Goal: Check status: Check status

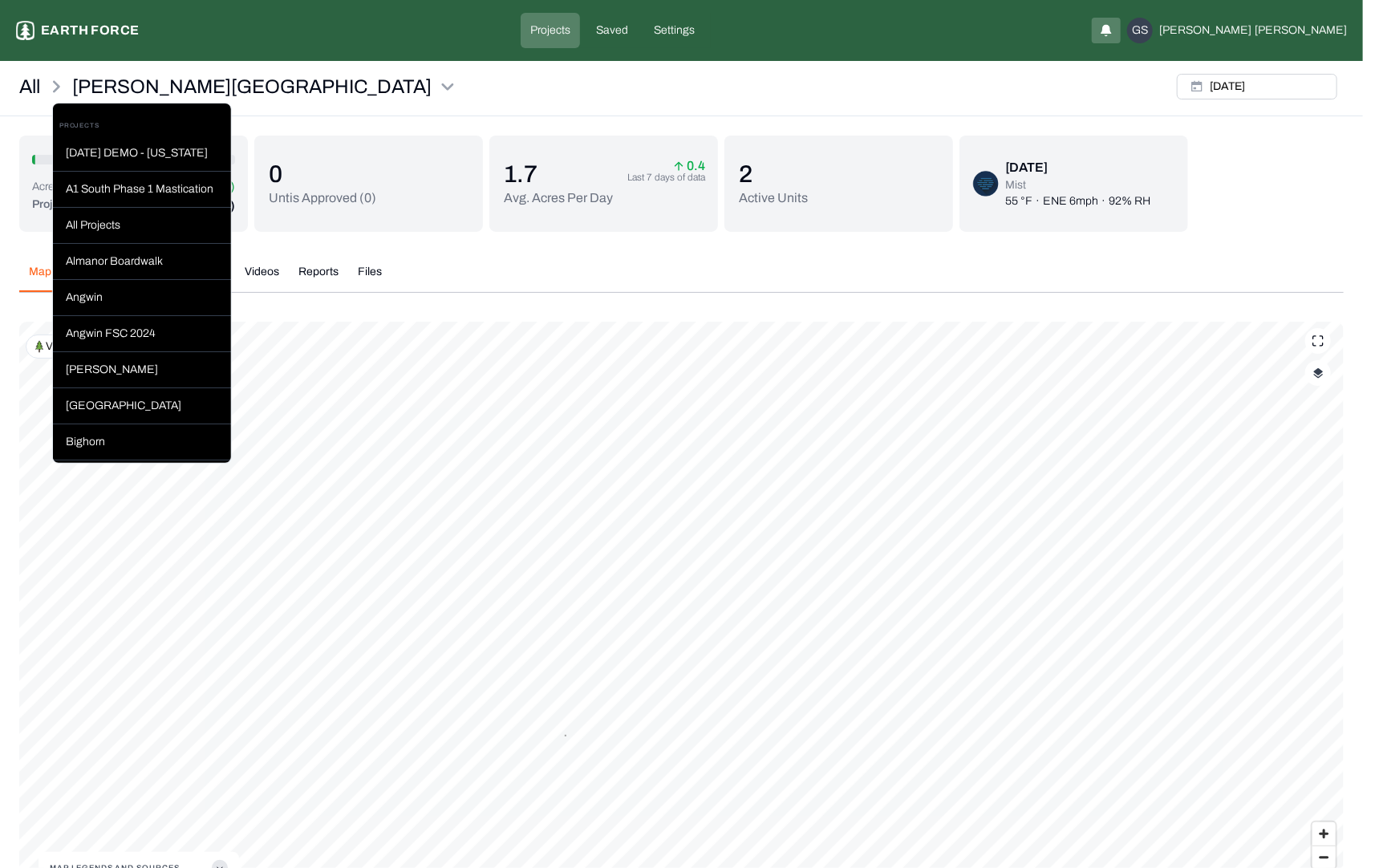
click at [286, 84] on html "[PERSON_NAME] Ranch Earth force Projects Saved Settings GS [PERSON_NAME] All [P…" at bounding box center [687, 488] width 1375 height 976
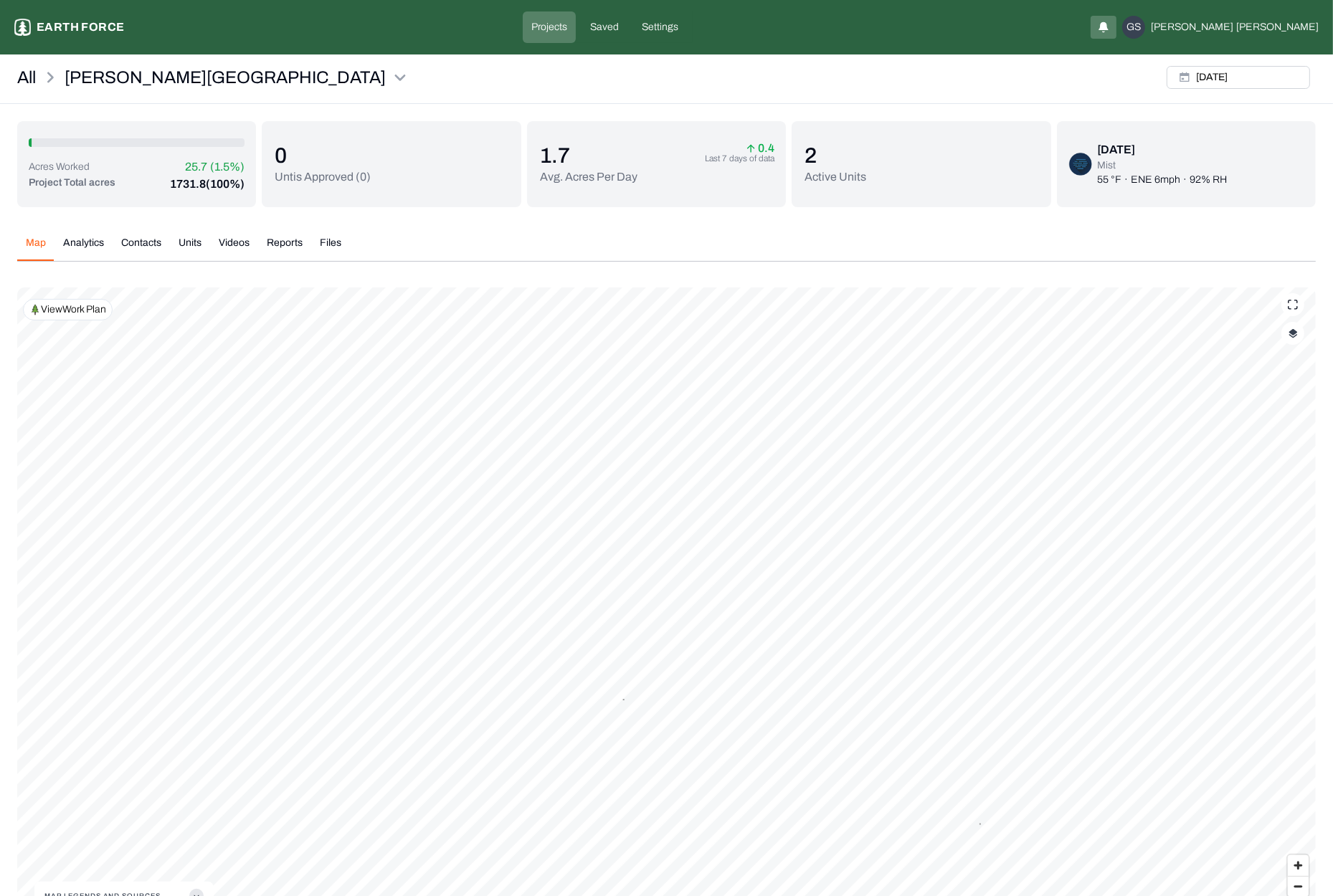
click at [1228, 336] on img "button" at bounding box center [1293, 333] width 9 height 10
click at [1228, 503] on button "Complete Work Summary" at bounding box center [1279, 505] width 26 height 15
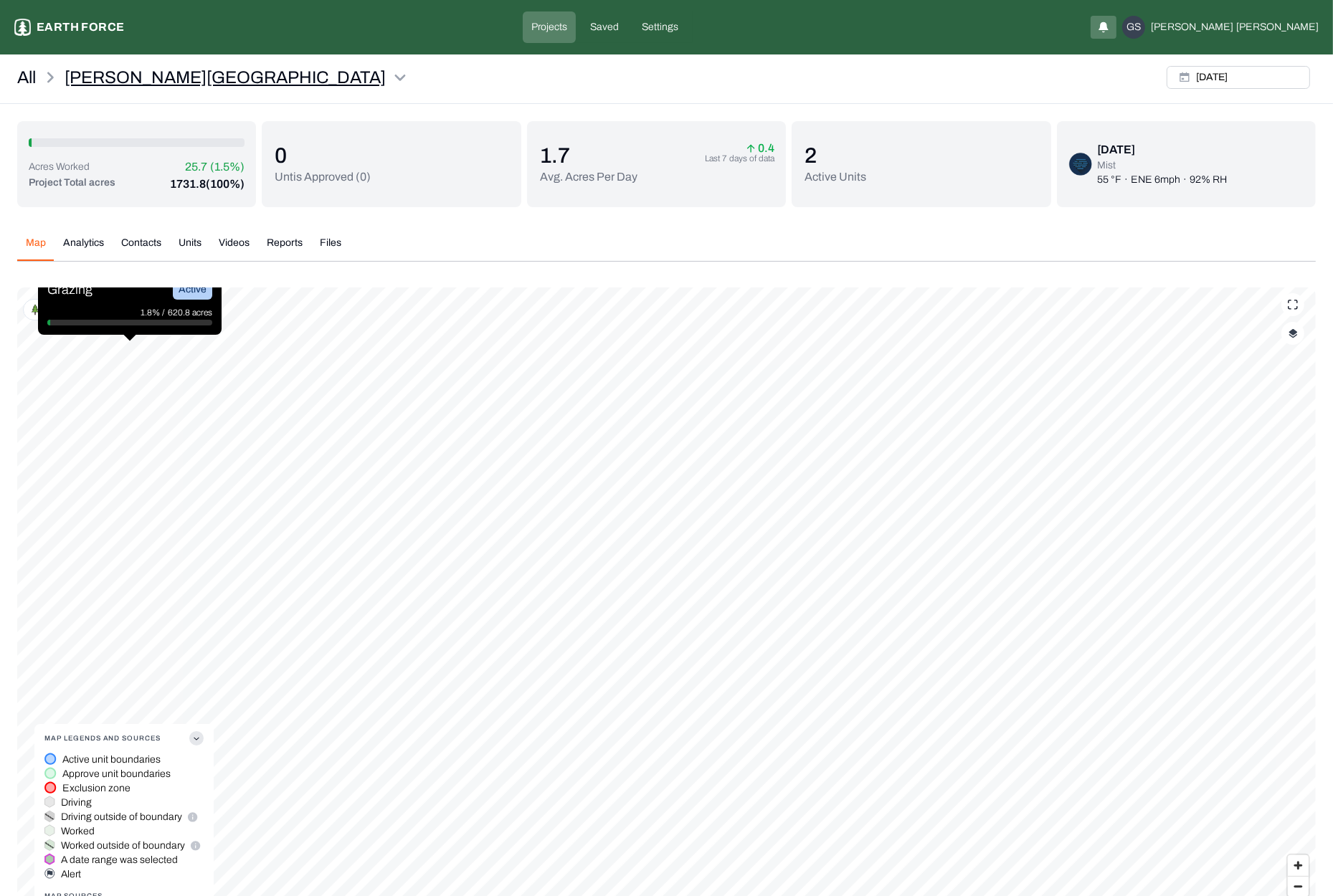
click at [175, 79] on html "[PERSON_NAME] Ranch Earth force Projects Saved Settings GS [PERSON_NAME] All [P…" at bounding box center [666, 496] width 1333 height 993
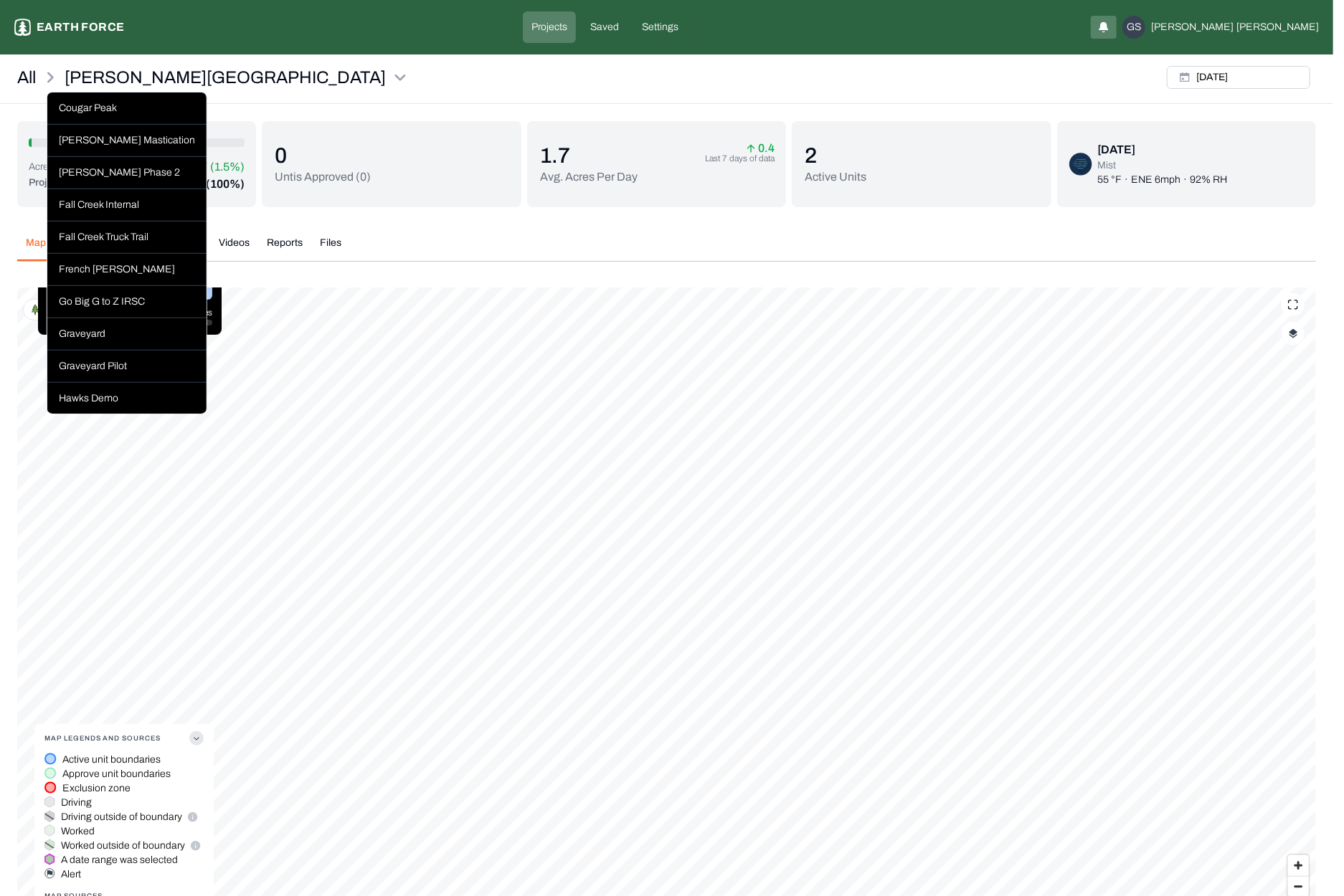
scroll to position [502, 0]
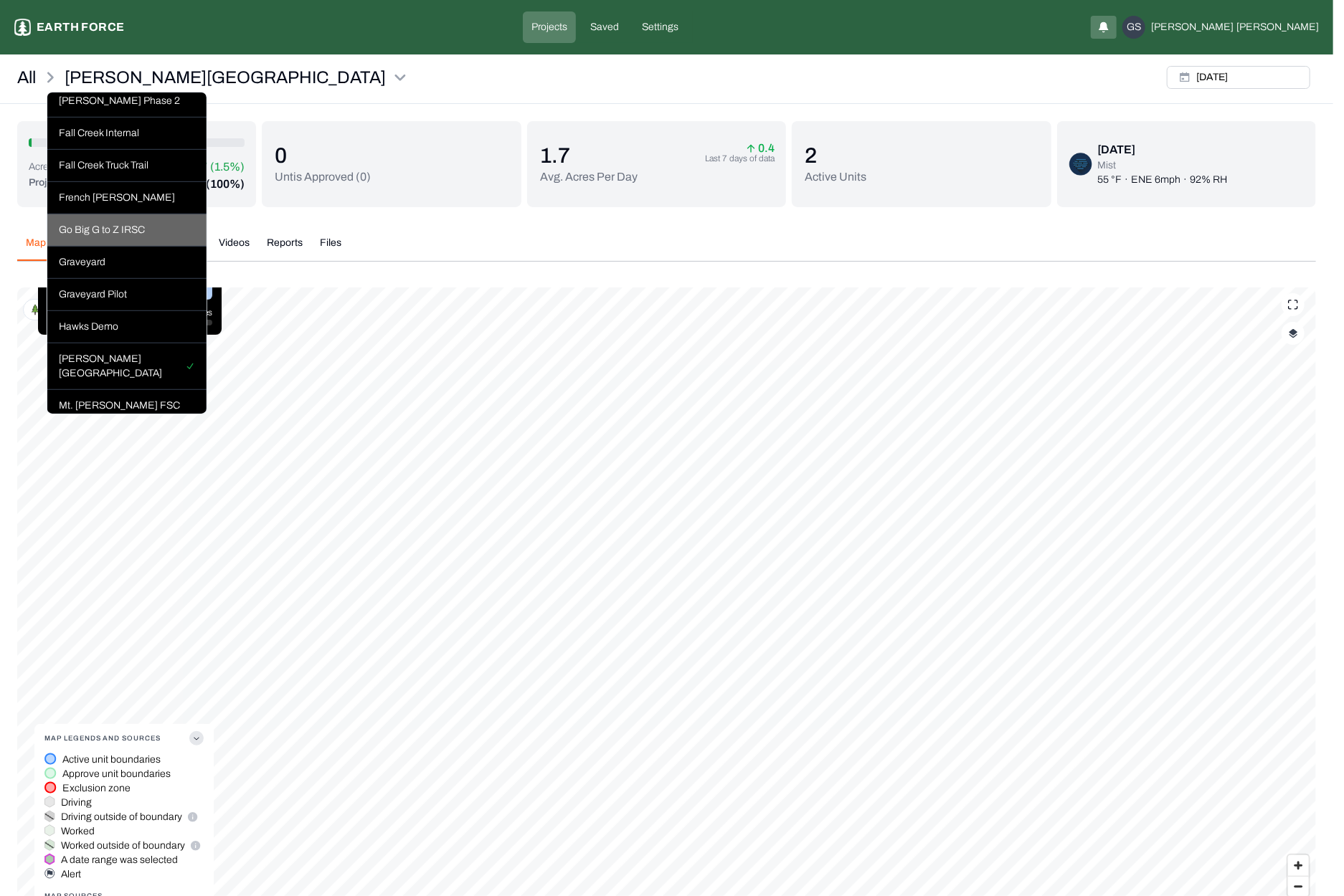
click at [115, 244] on div "Go Big G to Z IRSC" at bounding box center [126, 231] width 159 height 32
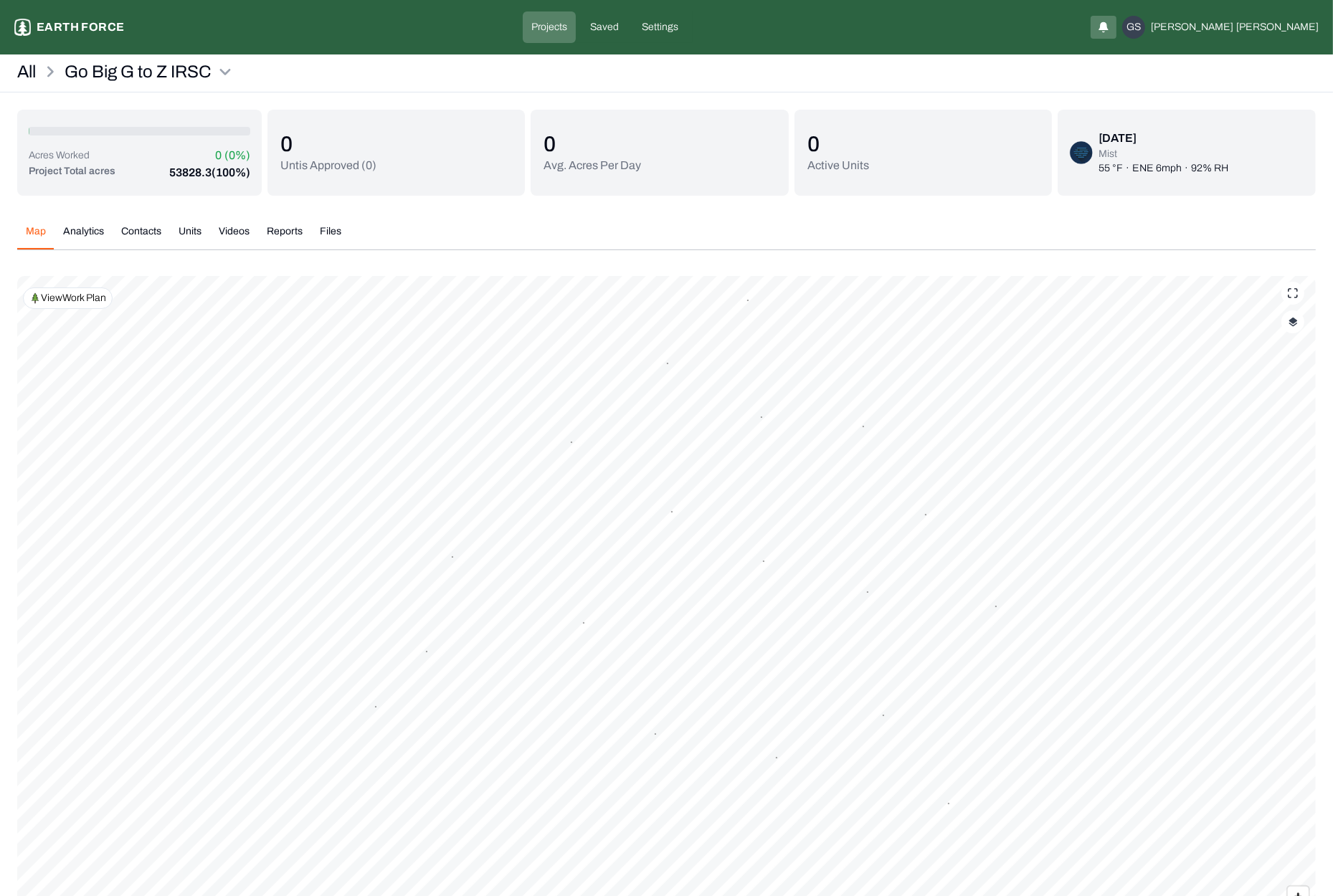
click at [79, 298] on p "View Work Plan" at bounding box center [73, 298] width 65 height 15
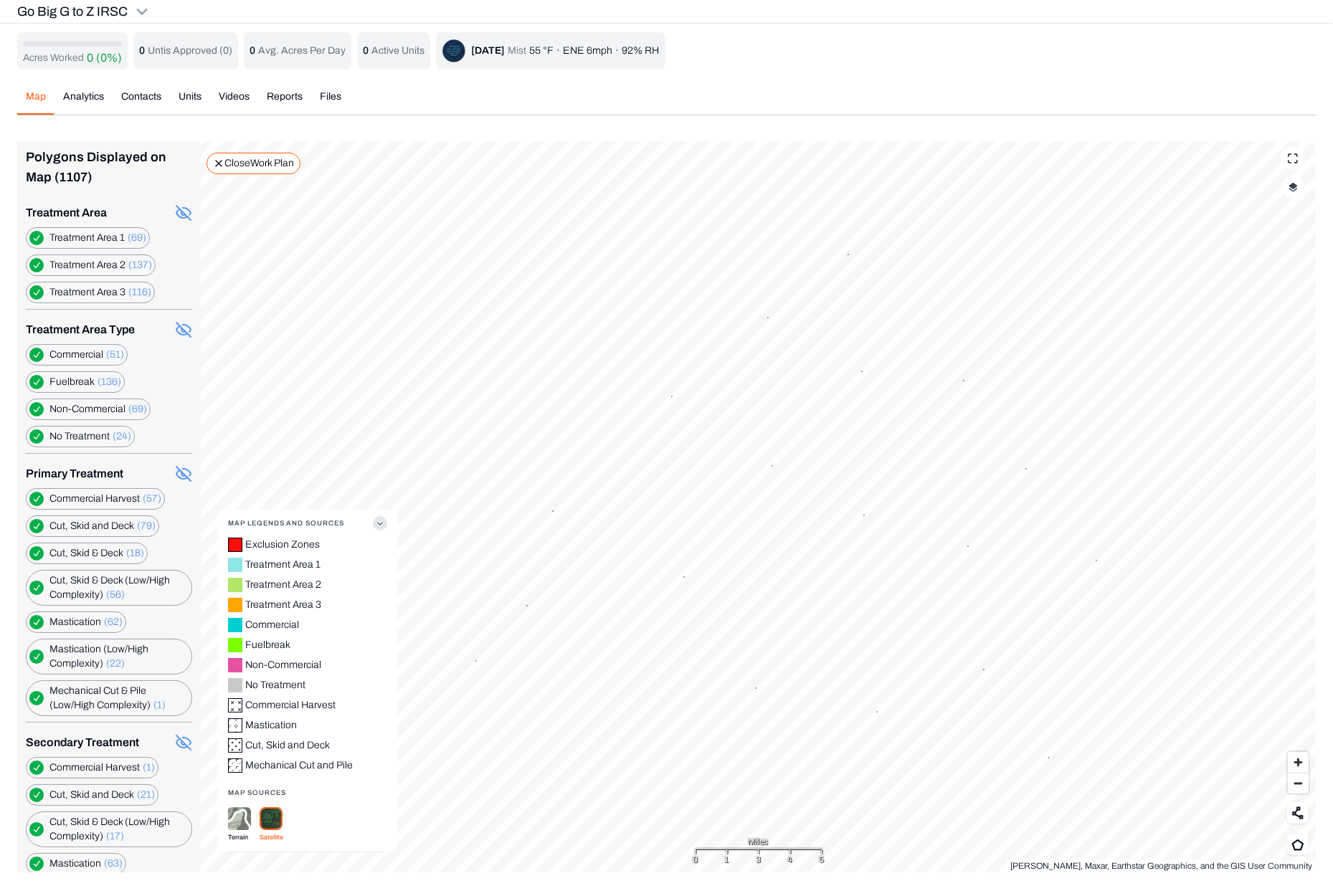
click at [36, 236] on 1 "button" at bounding box center [36, 238] width 15 height 15
click at [176, 329] on line at bounding box center [183, 329] width 15 height 15
click at [176, 471] on line at bounding box center [183, 473] width 15 height 15
click at [176, 739] on line at bounding box center [183, 743] width 15 height 15
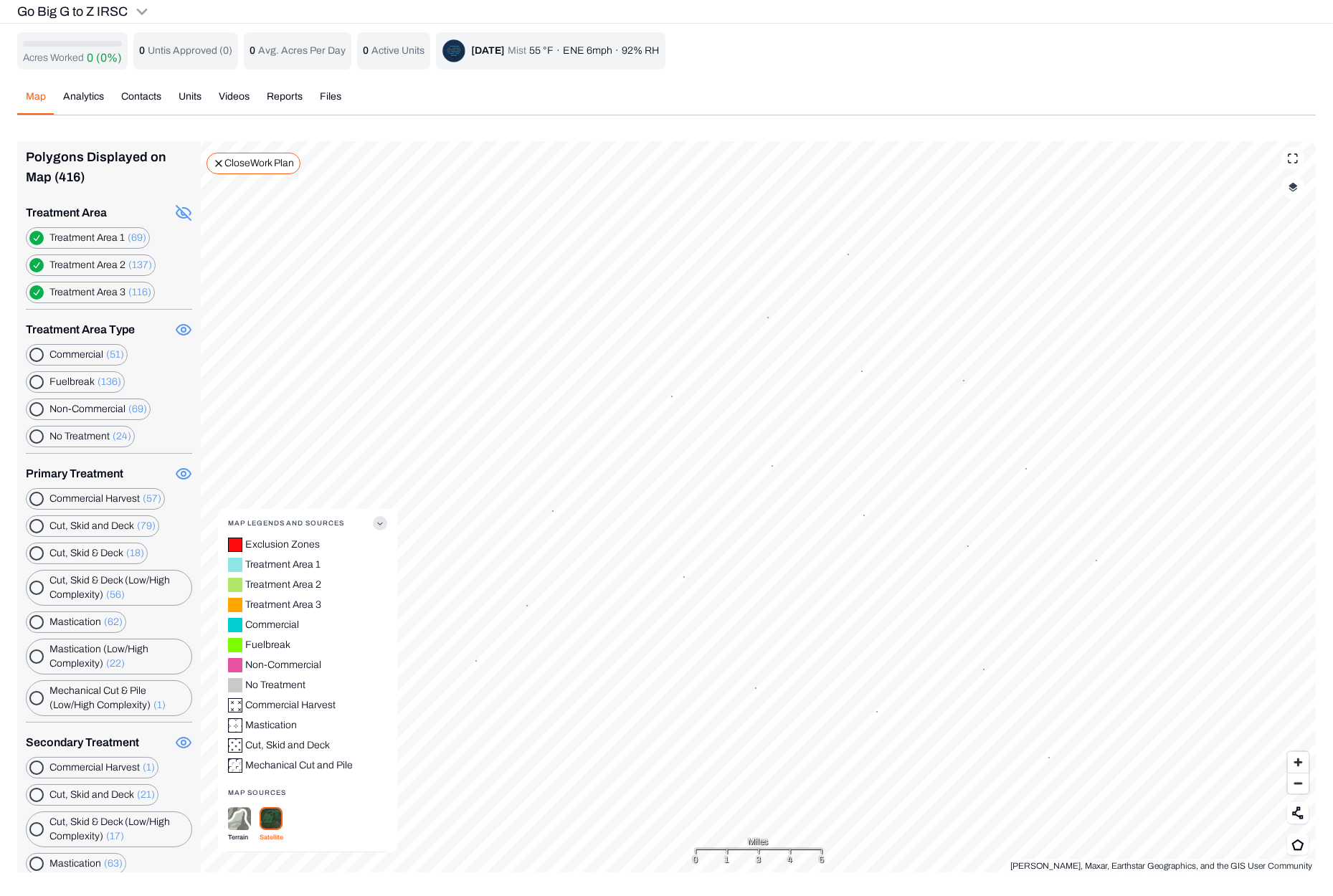
click at [32, 233] on 1 "button" at bounding box center [36, 238] width 15 height 15
click at [34, 262] on 2 "button" at bounding box center [36, 265] width 15 height 15
click at [36, 351] on button "button" at bounding box center [36, 355] width 15 height 15
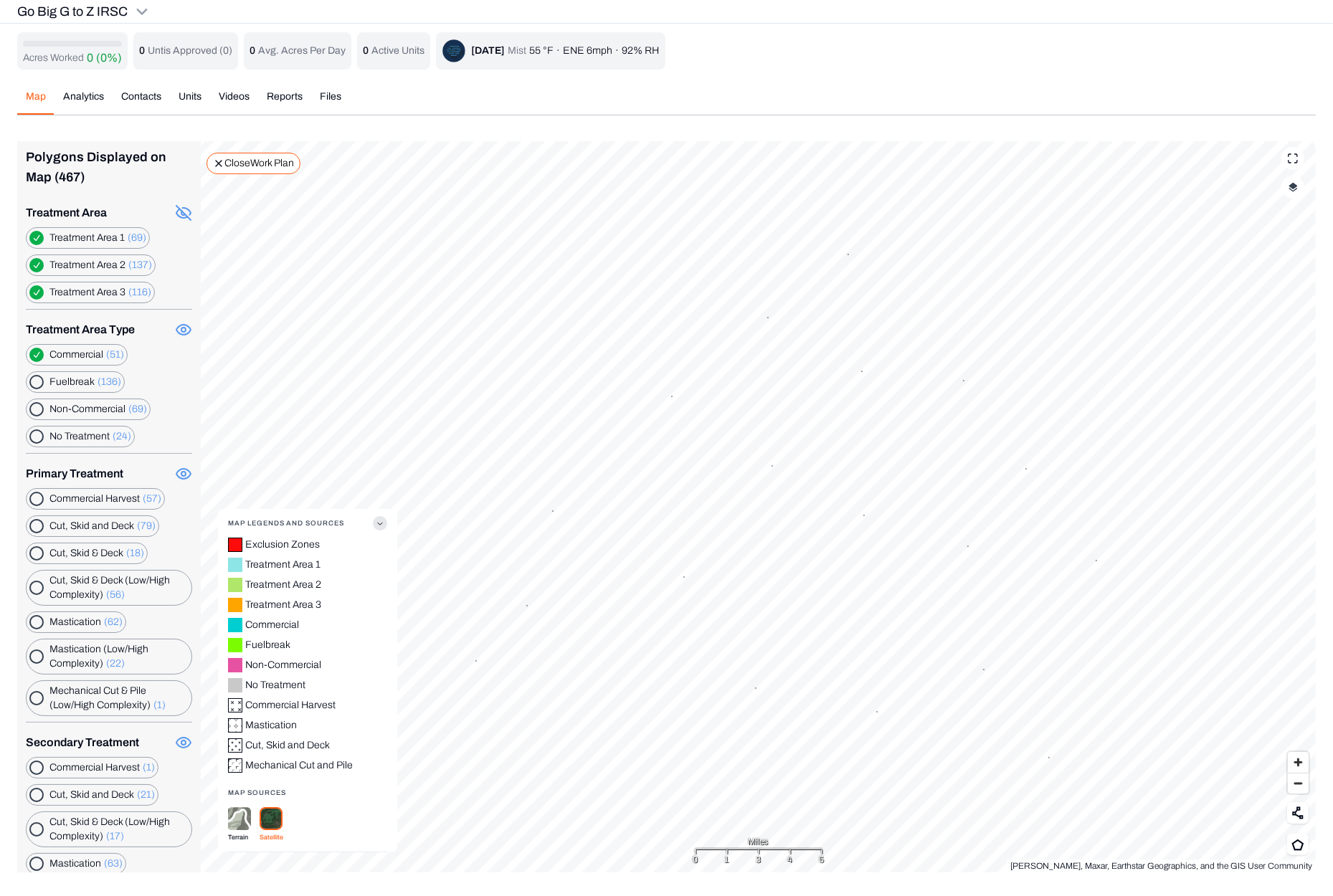
click at [175, 210] on icon at bounding box center [183, 213] width 17 height 17
click at [35, 353] on button "button" at bounding box center [36, 355] width 15 height 15
click at [36, 381] on button "button" at bounding box center [36, 382] width 15 height 15
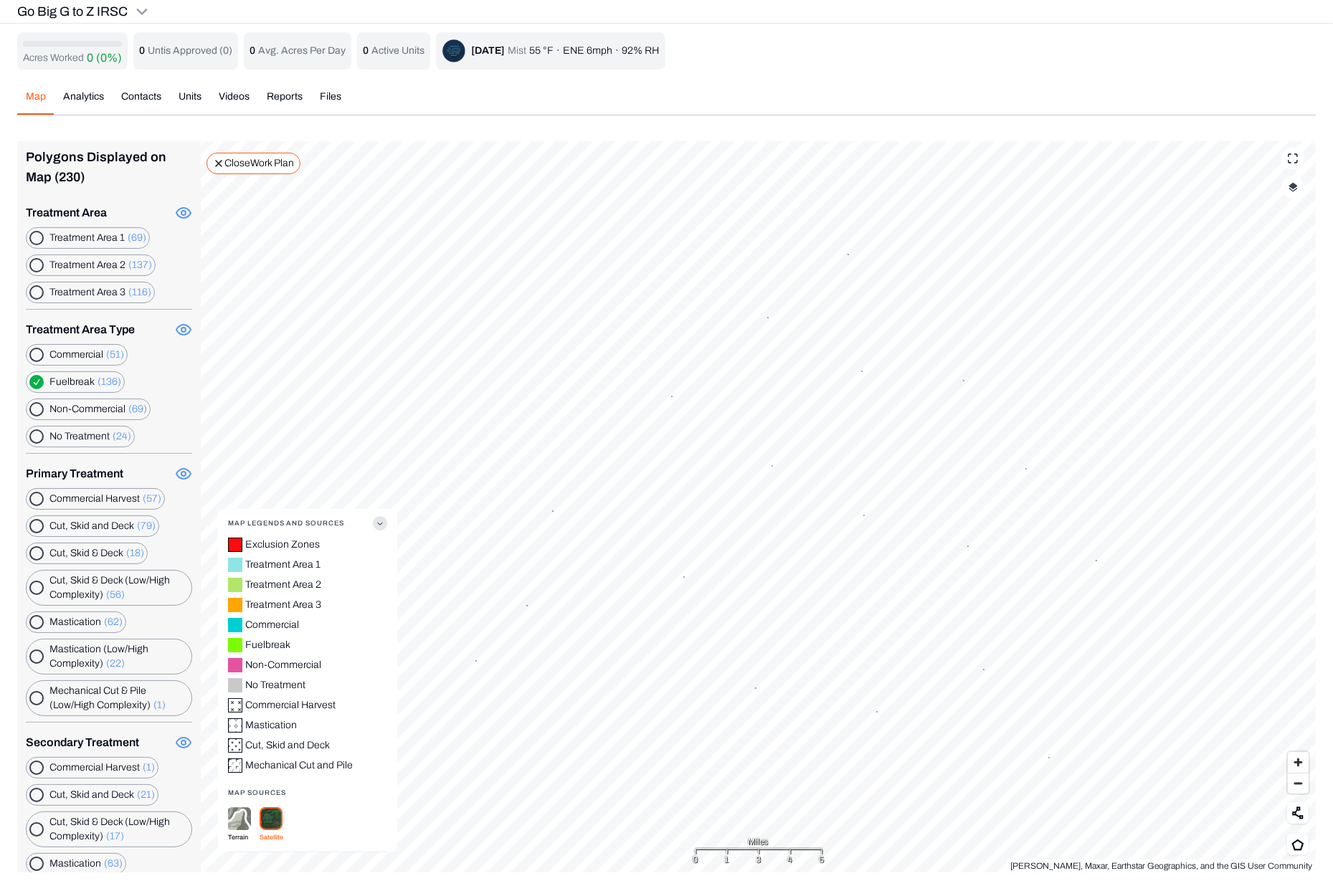
click at [36, 381] on button "button" at bounding box center [36, 382] width 15 height 15
click at [37, 403] on button "button" at bounding box center [36, 410] width 15 height 15
click at [37, 405] on button "button" at bounding box center [36, 410] width 15 height 15
click at [37, 433] on Treatment "button" at bounding box center [36, 436] width 15 height 15
click at [35, 432] on Treatment "button" at bounding box center [36, 436] width 15 height 15
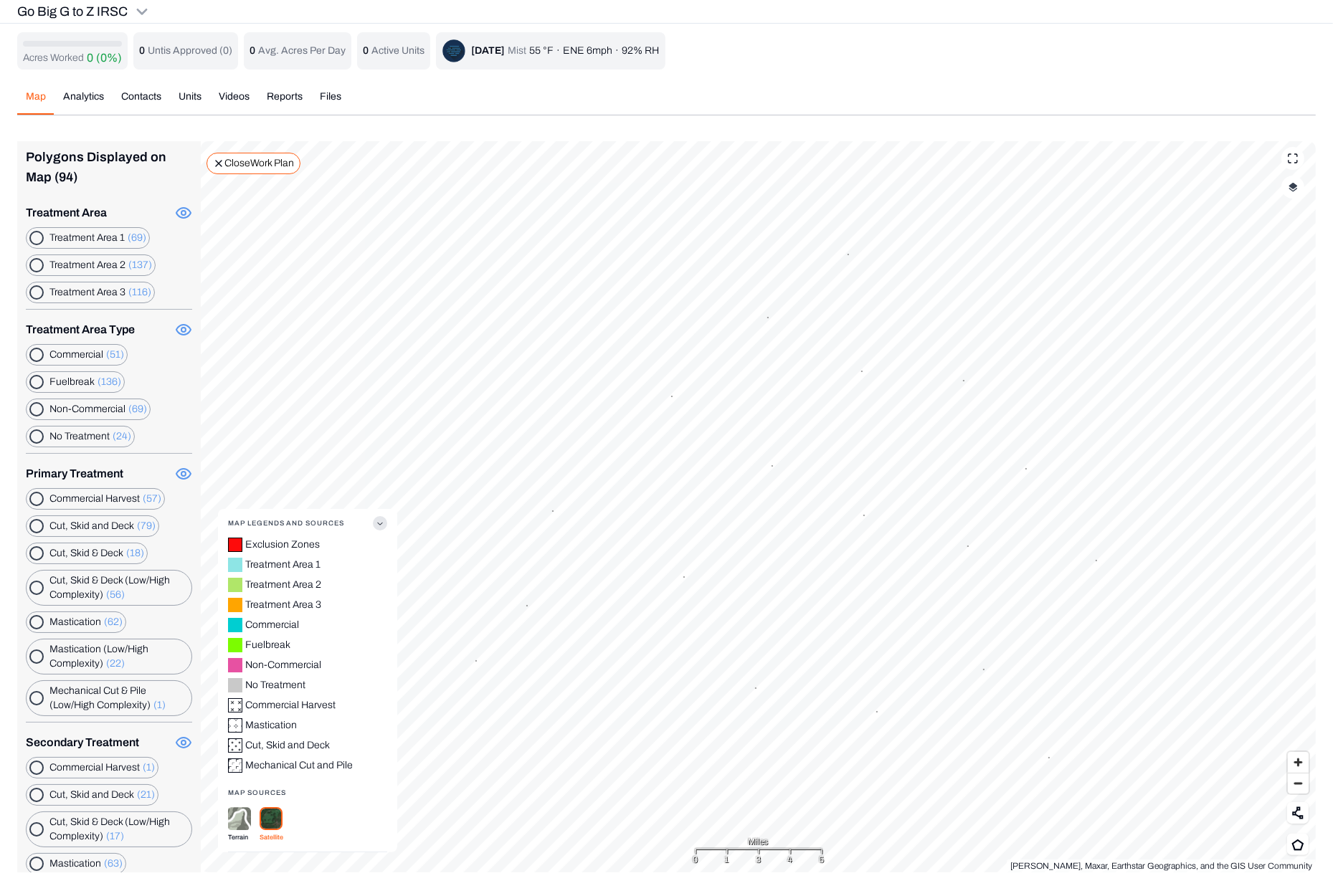
click at [37, 526] on Deck "button" at bounding box center [36, 526] width 15 height 15
click at [36, 493] on Harvest "button" at bounding box center [36, 499] width 15 height 15
click at [1032, 79] on div "Map Analytics Contacts Units Videos Reports Files Polygons Displayed on Map (23…" at bounding box center [666, 476] width 1298 height 794
click at [869, 79] on div "Map Analytics Contacts Units Videos Reports Files Polygons Displayed on Map (23…" at bounding box center [666, 476] width 1298 height 794
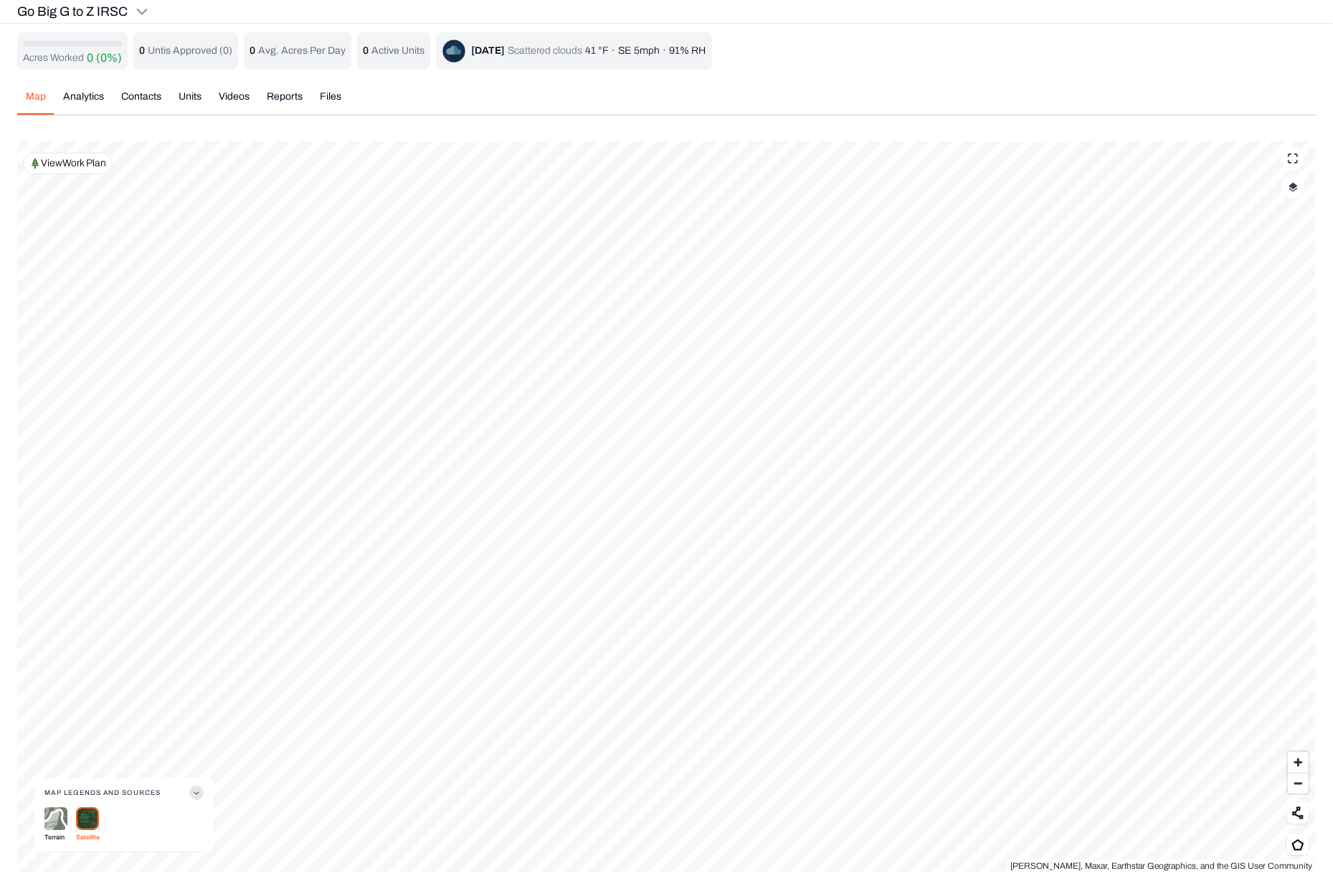
click at [197, 6] on div "Go Big G to Z IRSC" at bounding box center [666, 12] width 1333 height 24
click at [142, 12] on html "Go Big G to Z IRSC Earth force Projects Saved Settings GS [PERSON_NAME] Go Big …" at bounding box center [666, 445] width 1333 height 890
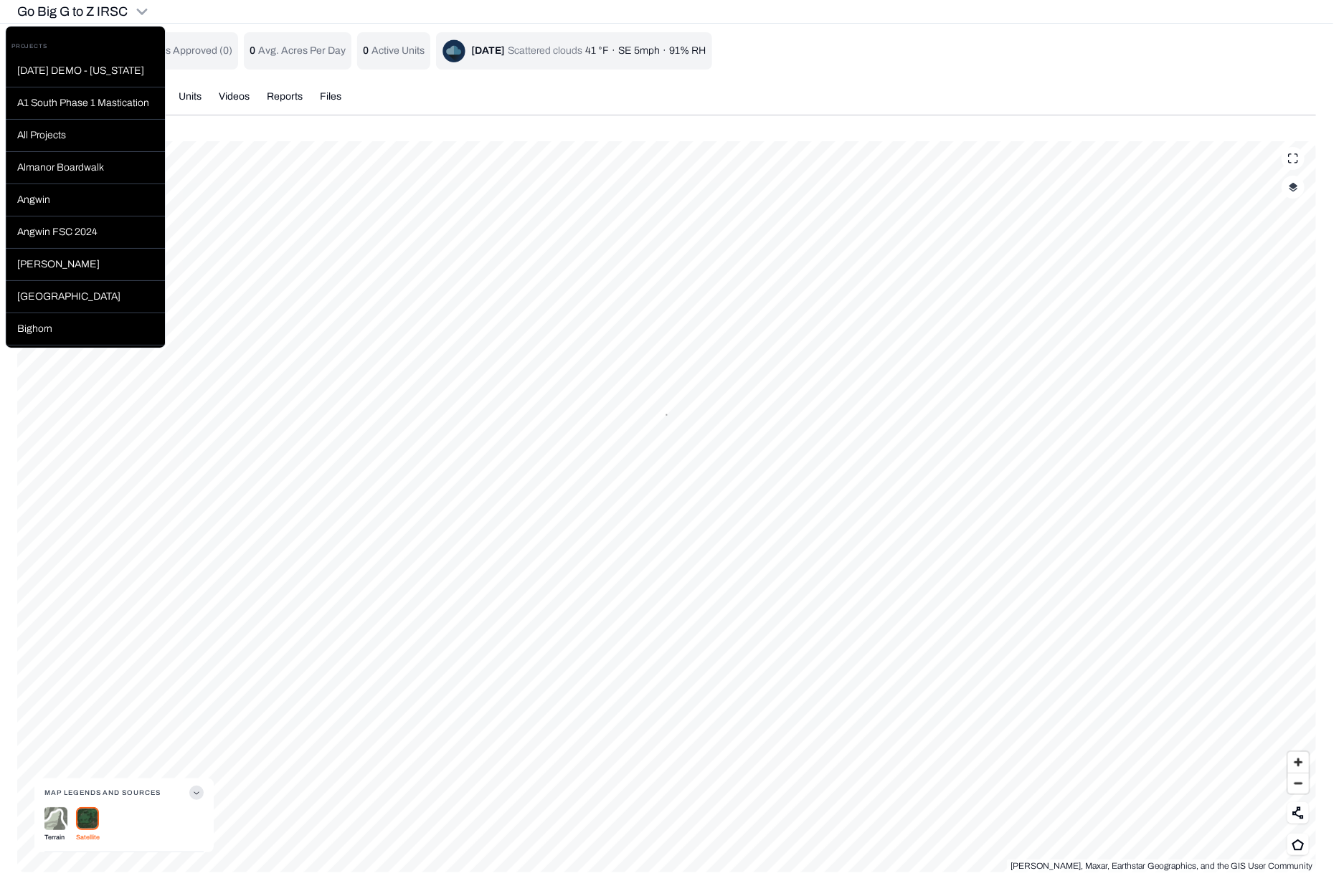
click at [229, 27] on html "Go Big G to Z IRSC Earth force Projects Saved Settings GS [PERSON_NAME] Go Big …" at bounding box center [672, 445] width 1344 height 890
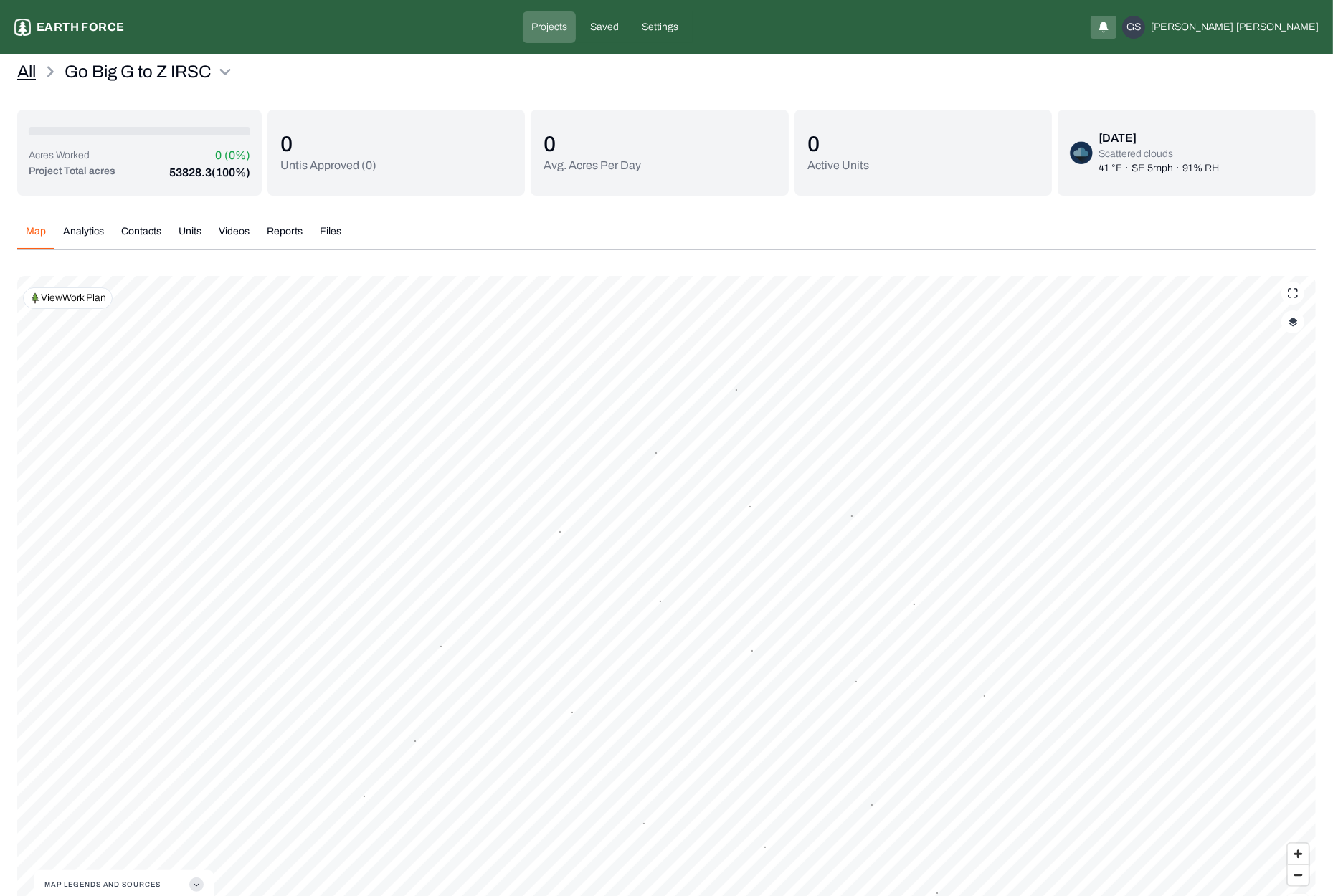
click at [18, 75] on link "All" at bounding box center [26, 72] width 18 height 23
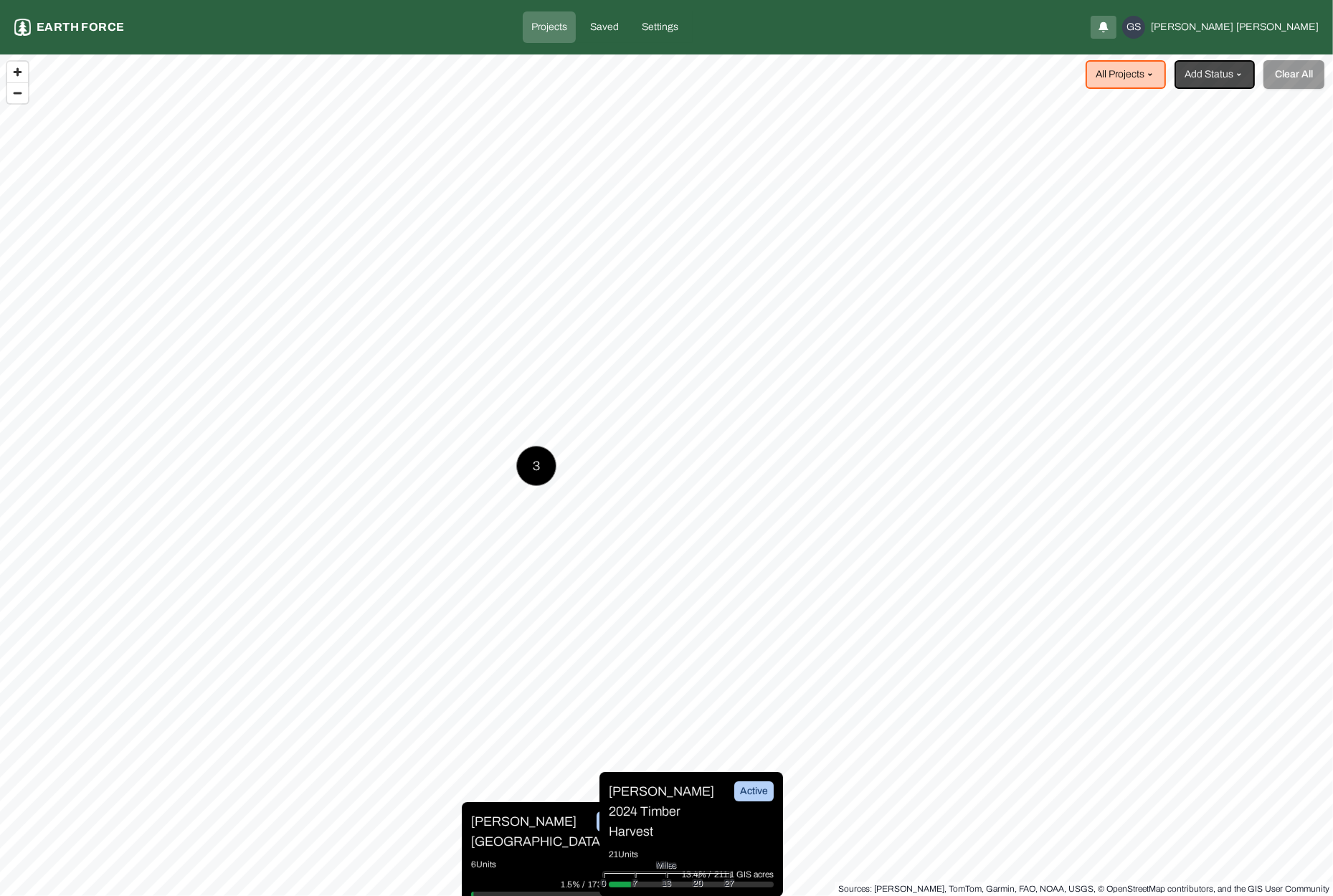
click at [533, 464] on div "3" at bounding box center [536, 466] width 40 height 40
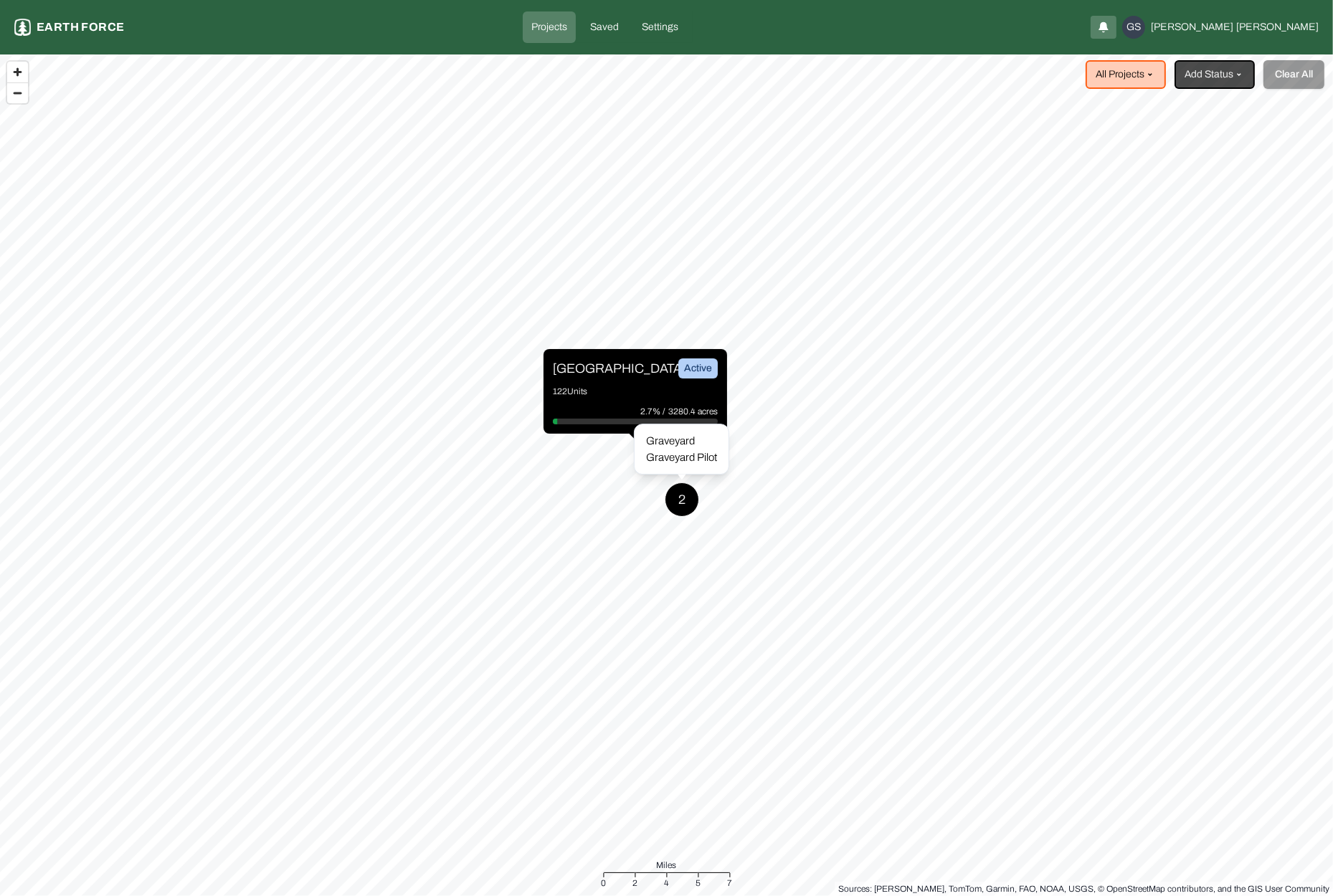
click at [679, 493] on div "2" at bounding box center [682, 500] width 35 height 35
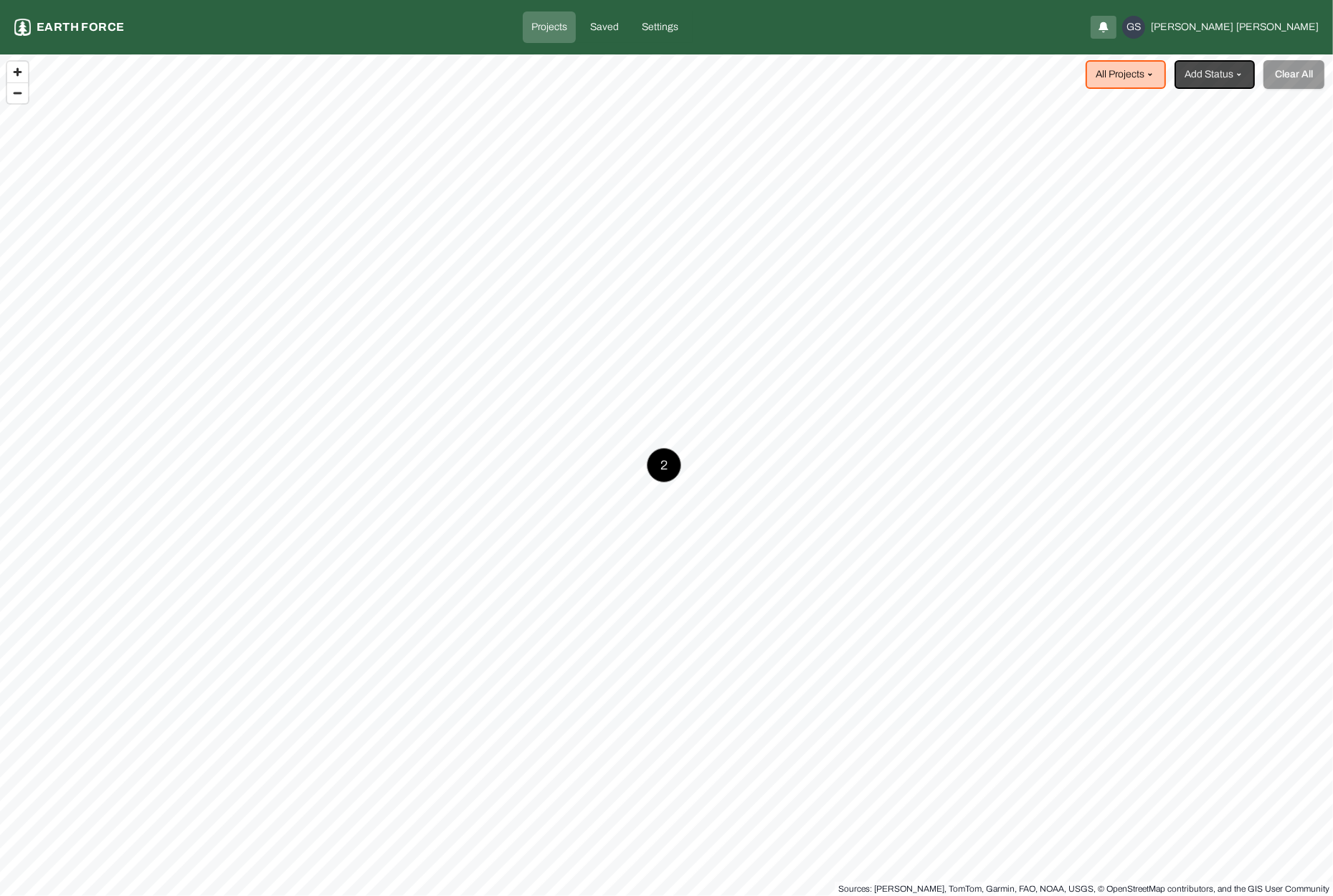
click at [567, 26] on p "Projects" at bounding box center [549, 27] width 36 height 15
click at [660, 461] on div "2" at bounding box center [663, 465] width 35 height 35
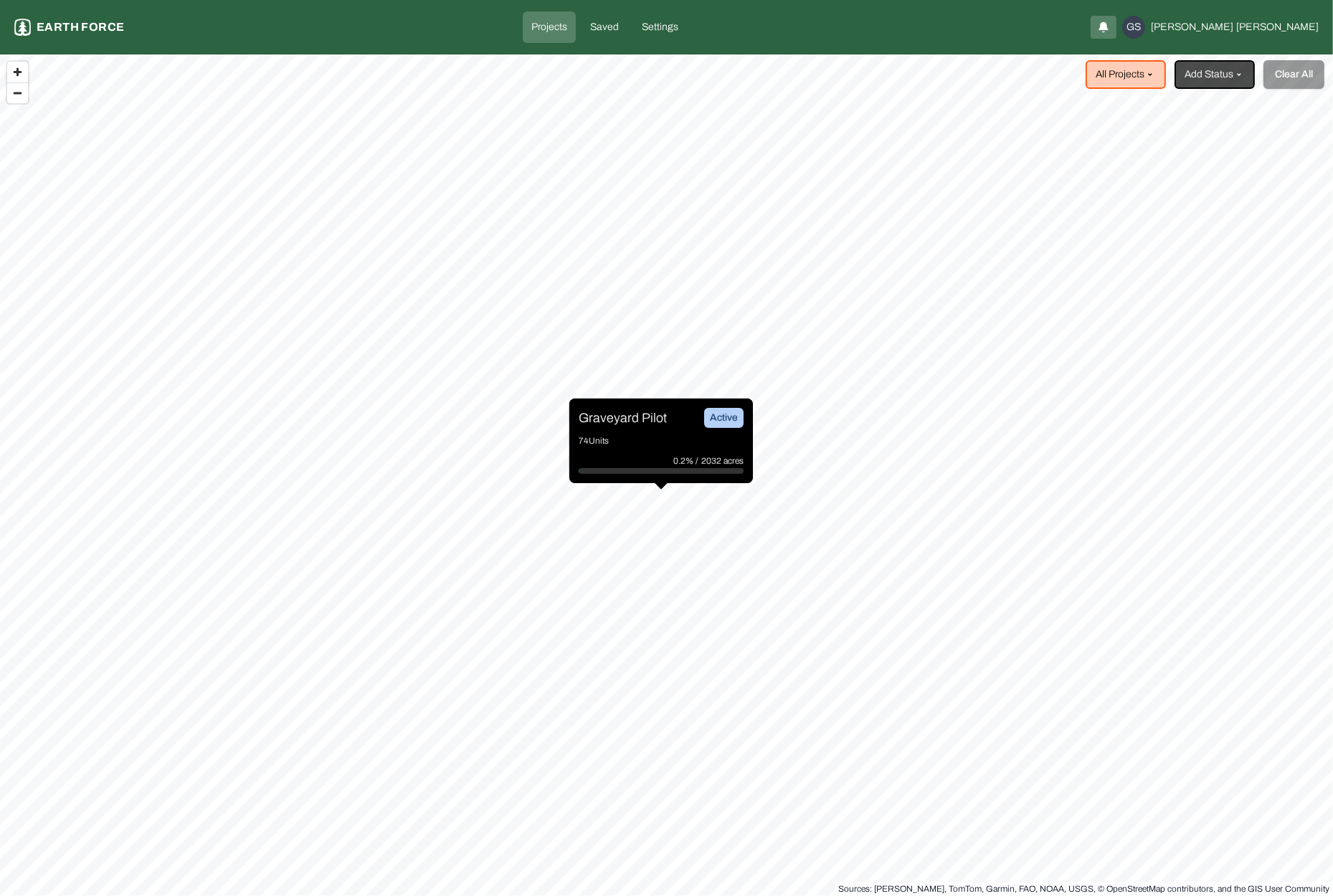
click at [640, 421] on p "Graveyard Pilot" at bounding box center [623, 418] width 89 height 20
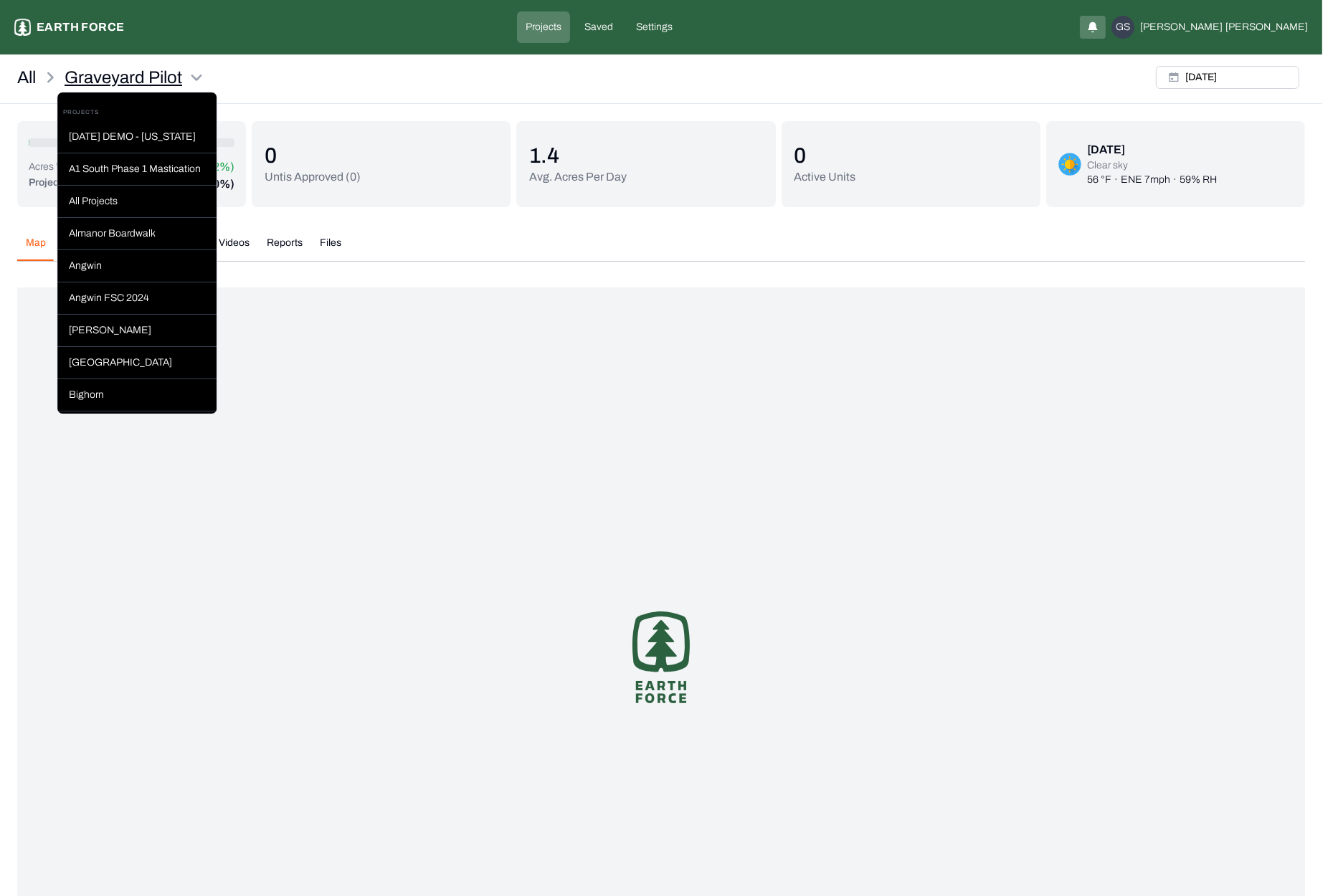
click at [192, 72] on html "Graveyard Pilot Earth force Projects Saved Settings GS [PERSON_NAME] All Gravey…" at bounding box center [666, 522] width 1333 height 1045
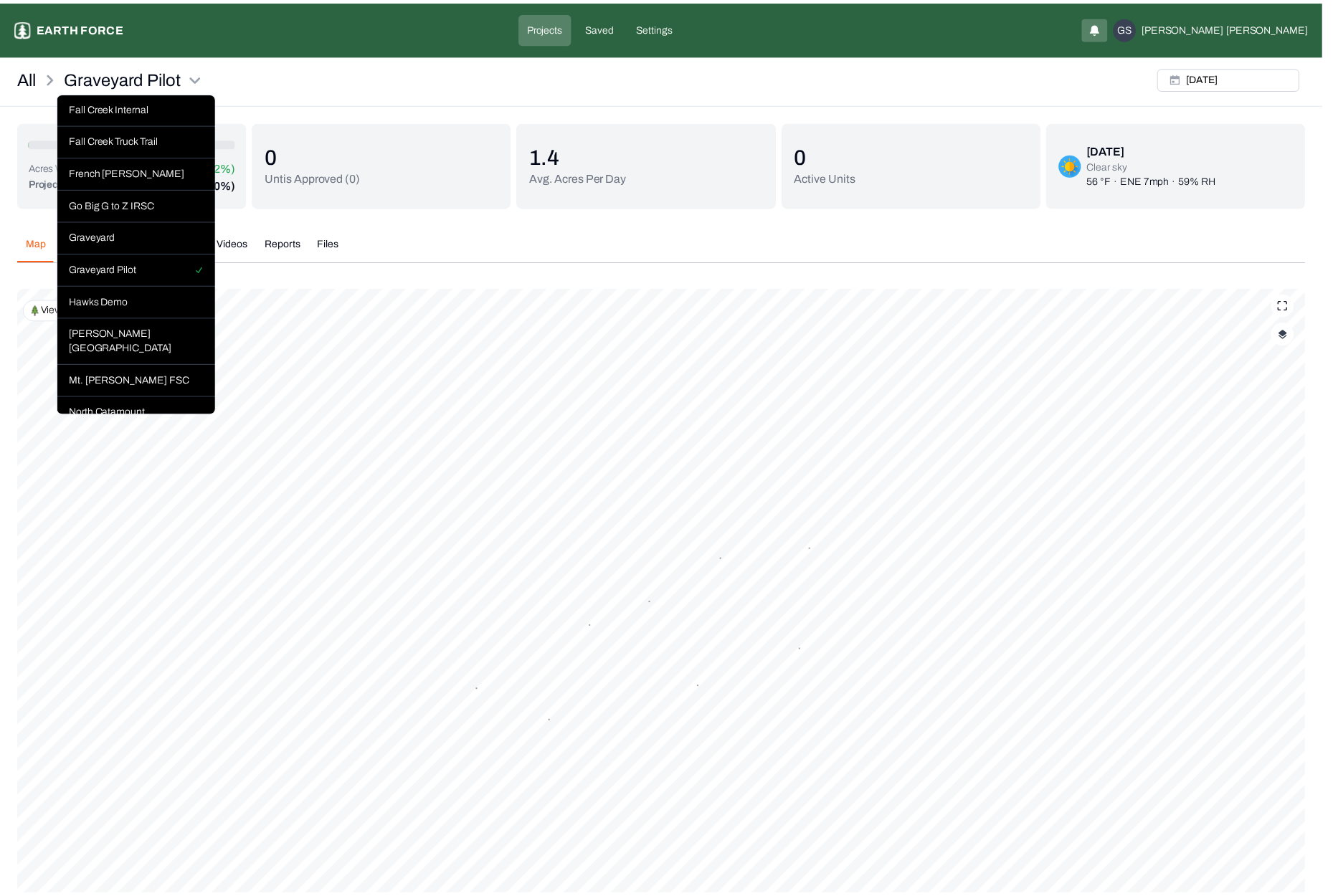
scroll to position [490, 0]
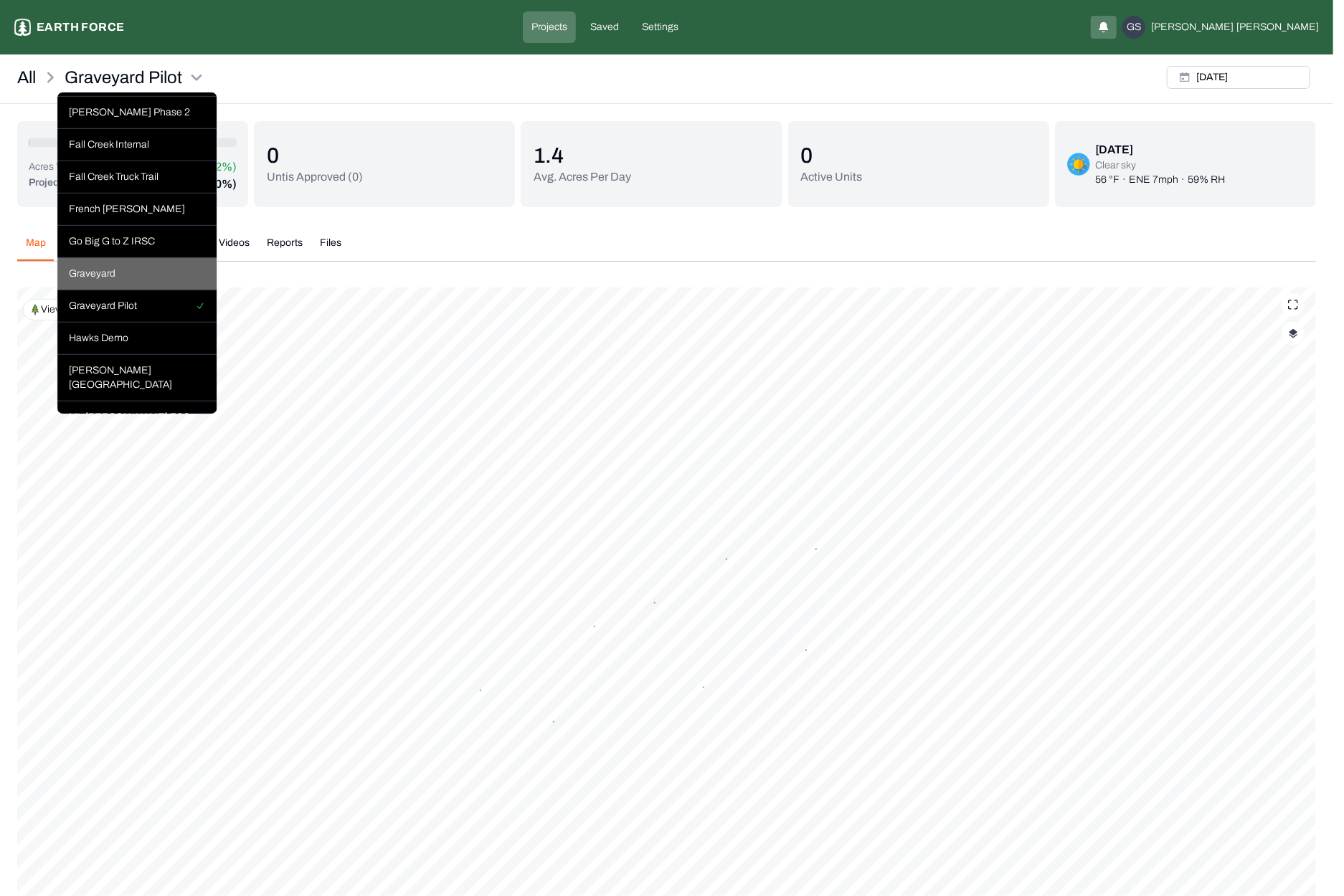
click at [102, 290] on div "Graveyard" at bounding box center [137, 274] width 159 height 32
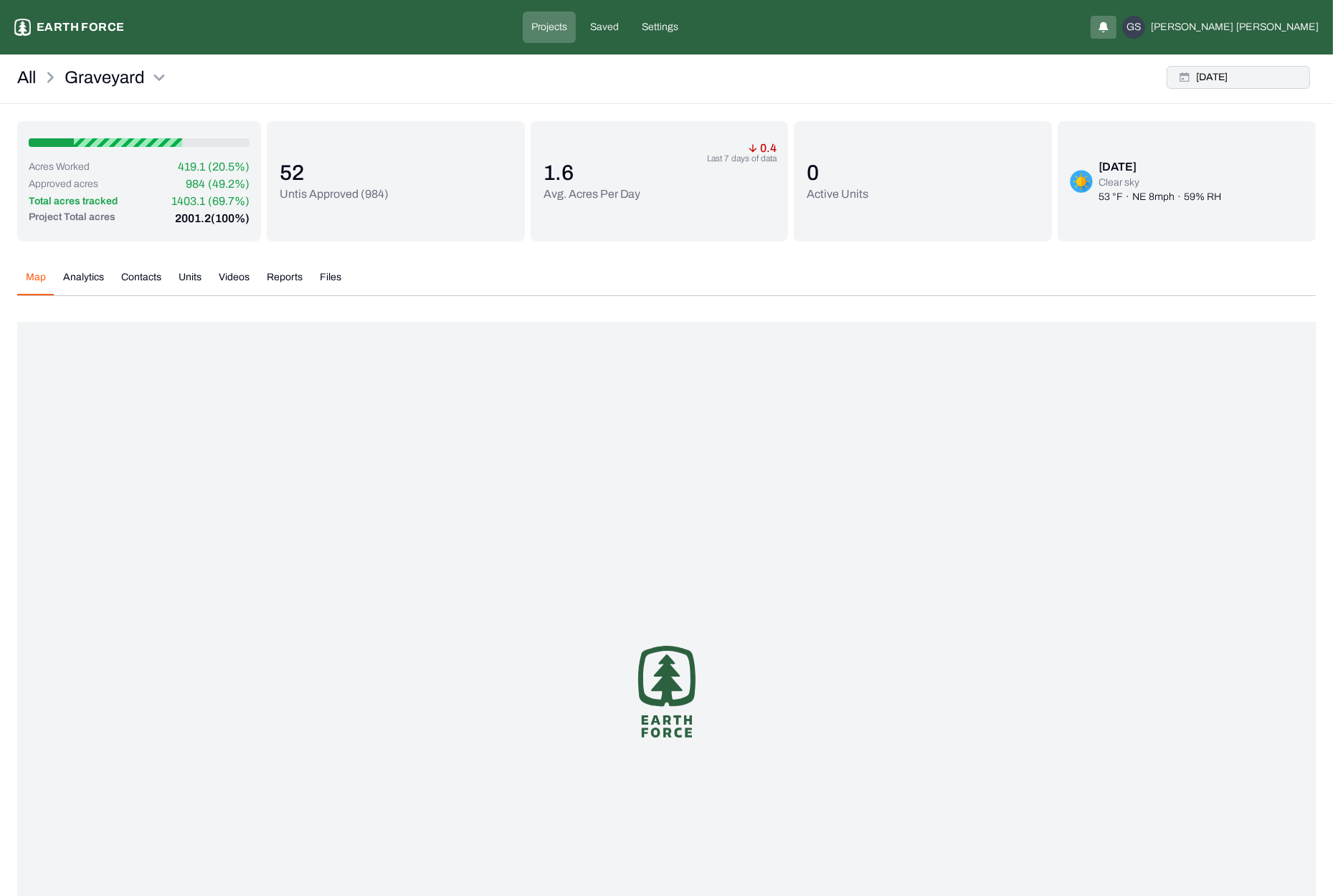
click at [1228, 77] on button "[DATE]" at bounding box center [1238, 78] width 143 height 23
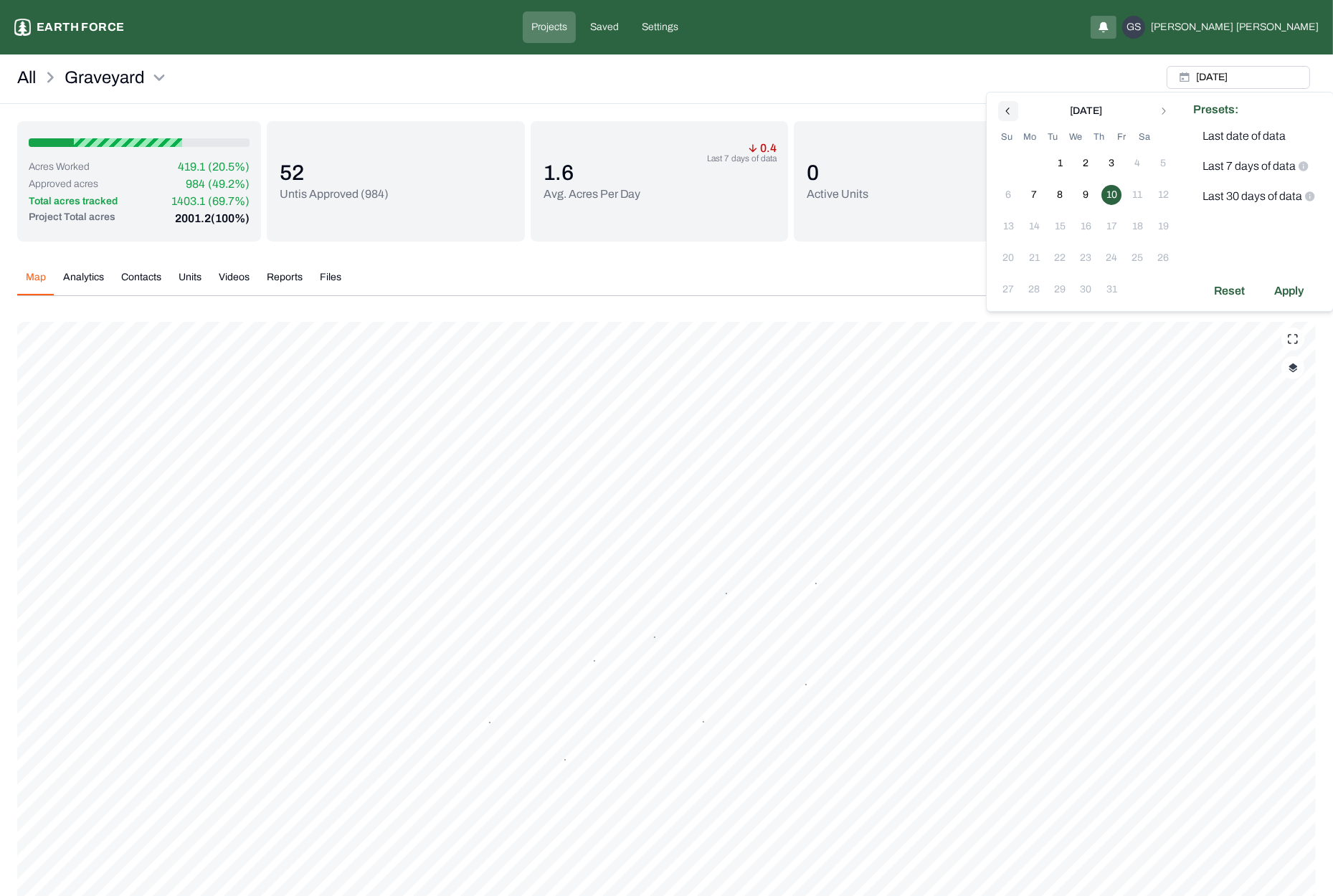
click at [1007, 110] on icon "Go to previous month" at bounding box center [1007, 111] width 4 height 7
click at [1010, 111] on icon "Go to previous month" at bounding box center [1007, 111] width 12 height 12
click at [1010, 110] on icon "Go to previous month" at bounding box center [1007, 111] width 12 height 12
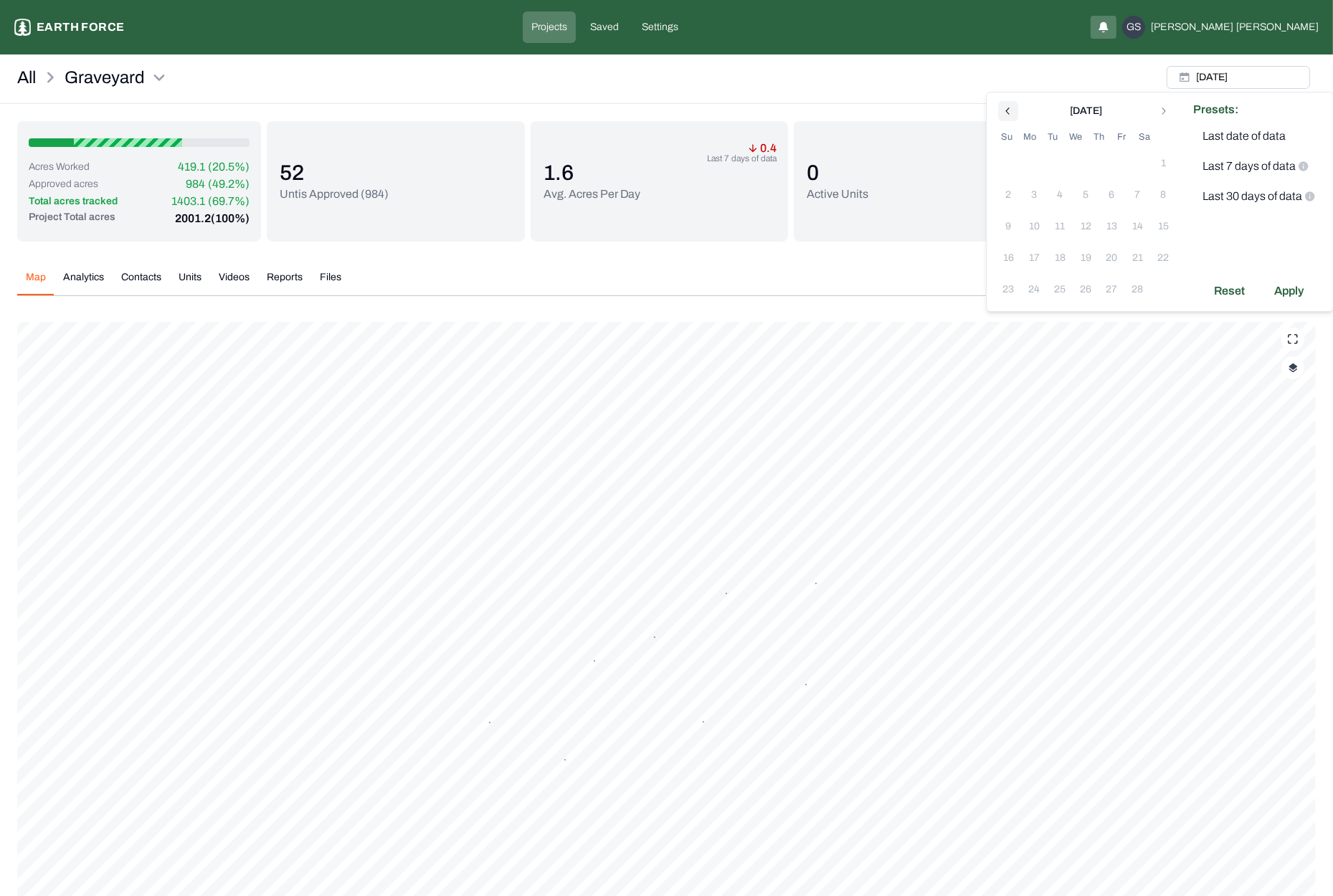
click at [1010, 110] on icon "Go to previous month" at bounding box center [1007, 111] width 12 height 12
click at [1007, 110] on icon "Go to previous month" at bounding box center [1007, 111] width 4 height 7
click at [1007, 109] on div "[DATE]" at bounding box center [1085, 109] width 181 height 17
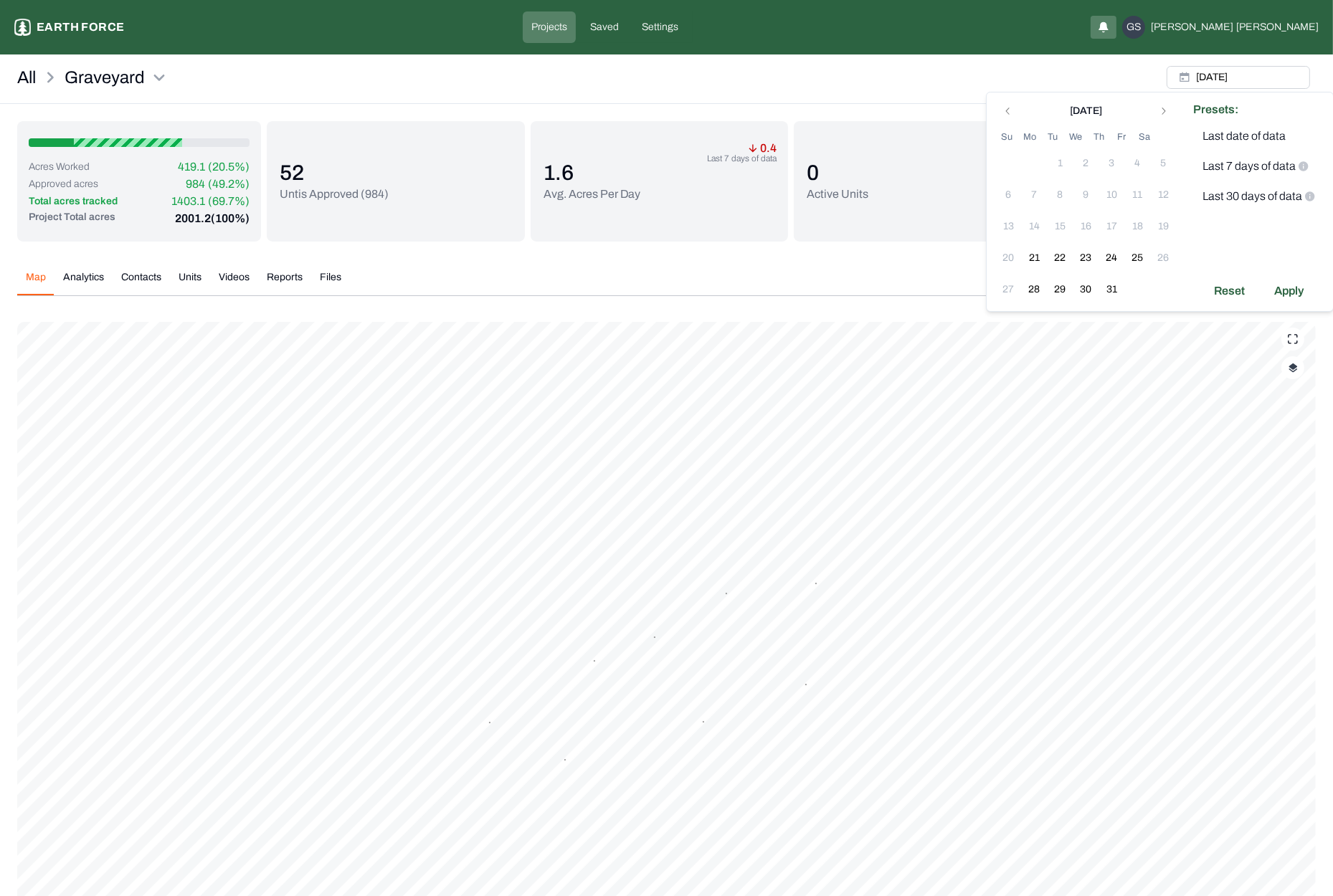
click at [1028, 74] on div "All Graveyard [DATE]" at bounding box center [666, 82] width 1333 height 44
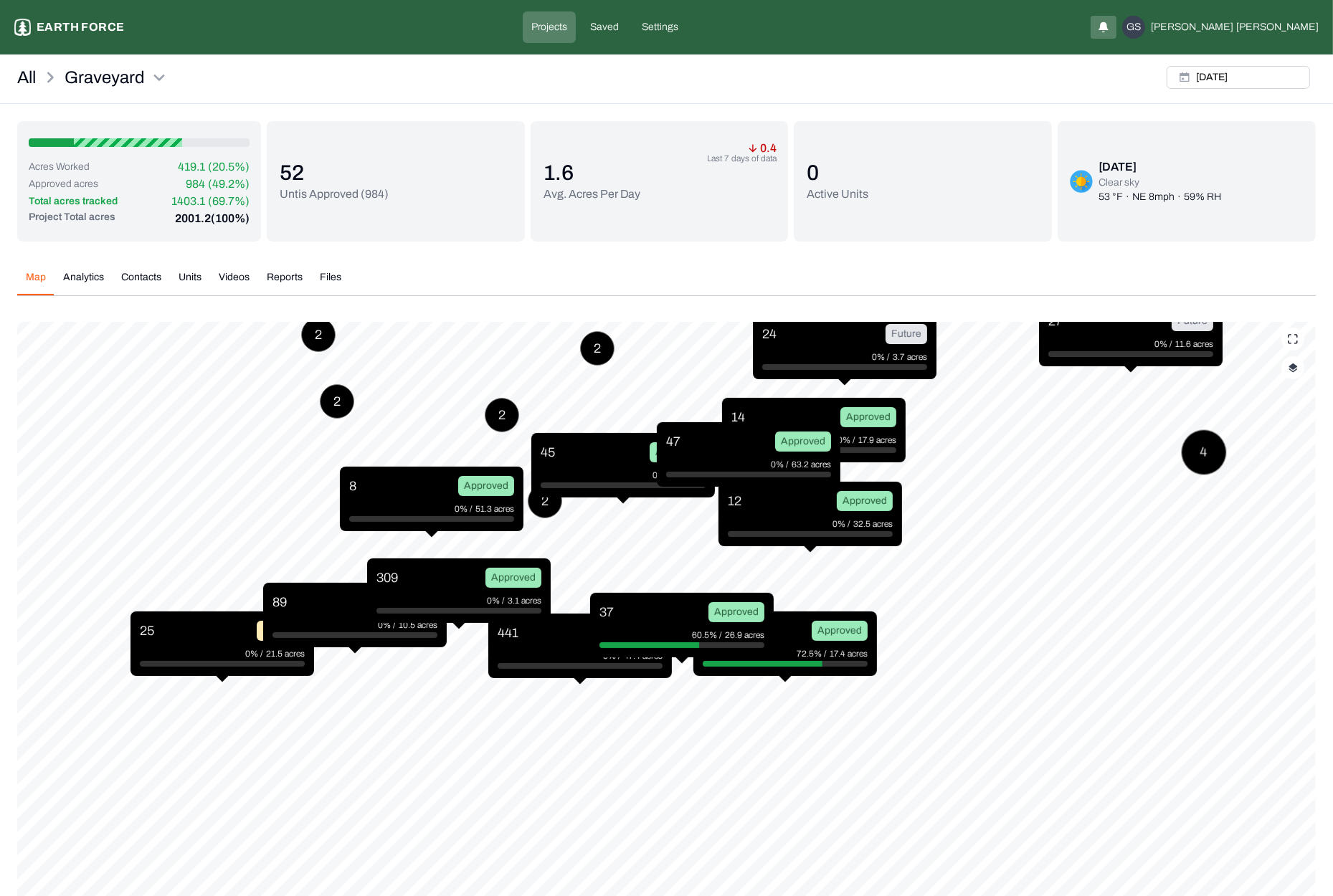
click at [654, 613] on div "37 Approved 60.5% / 26.9 acres" at bounding box center [682, 625] width 183 height 65
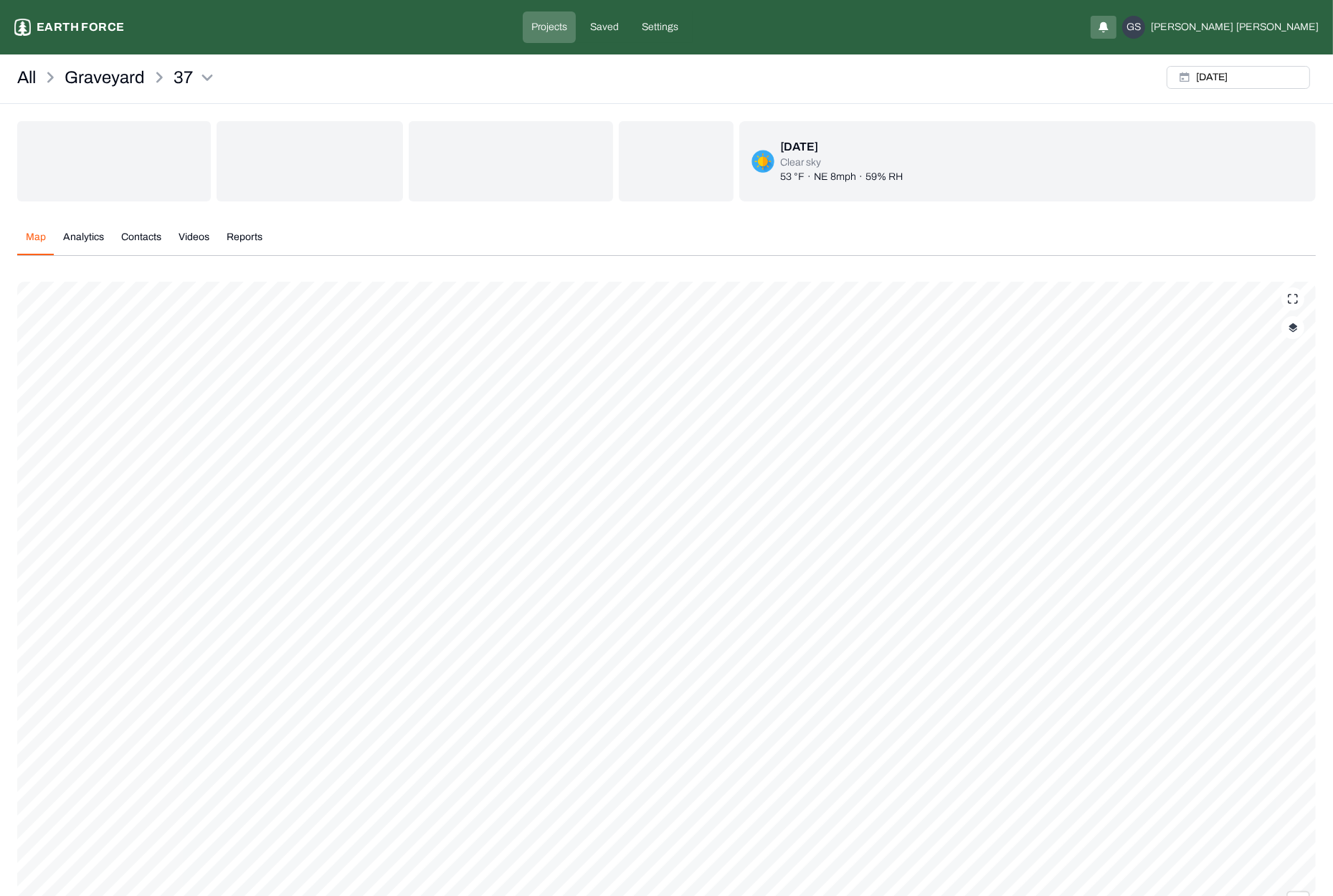
click at [1228, 329] on img "button" at bounding box center [1293, 327] width 9 height 10
click at [1228, 445] on button "Complete Work Summary" at bounding box center [1279, 446] width 26 height 15
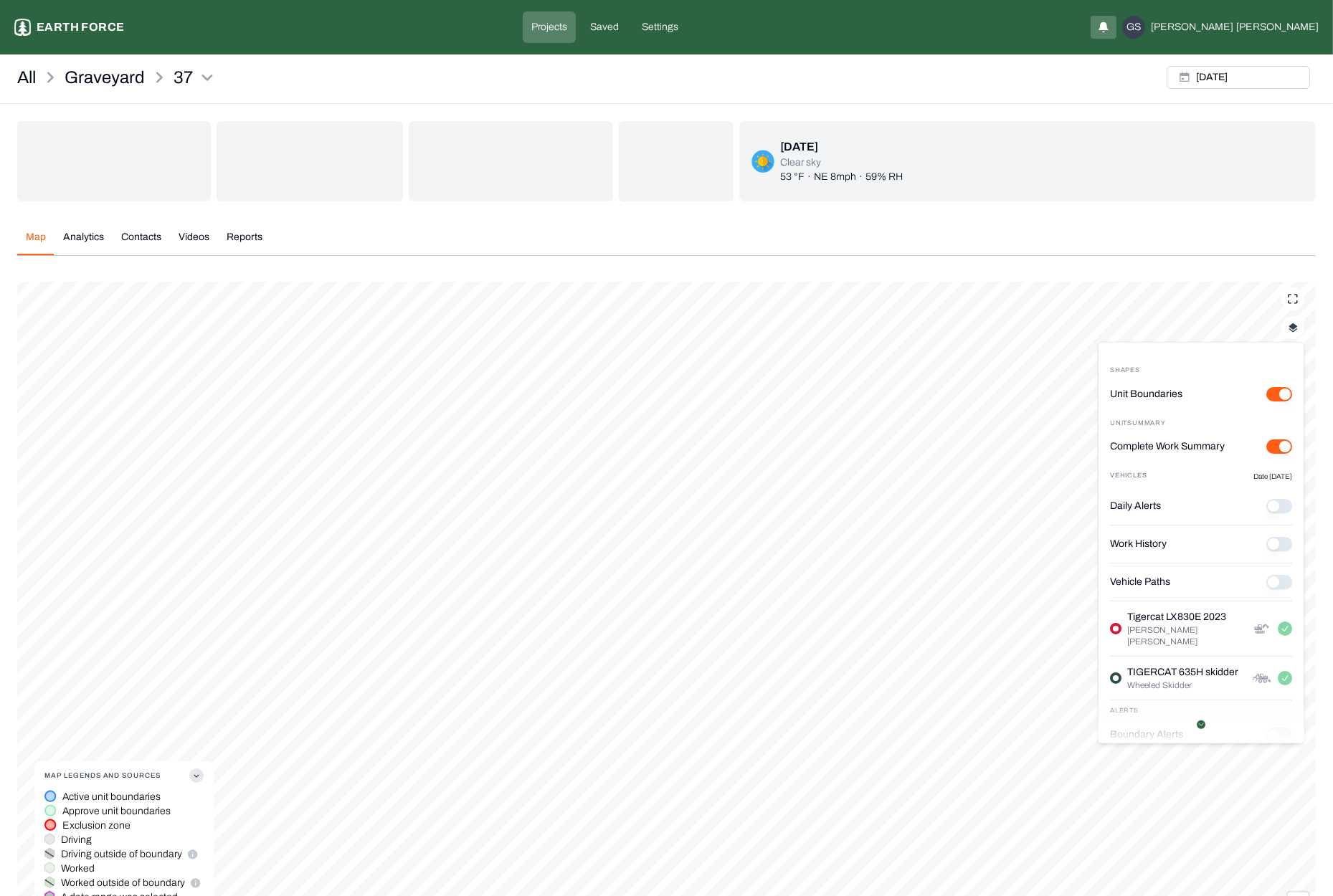
click at [194, 772] on icon "button" at bounding box center [196, 776] width 15 height 15
click at [1070, 648] on body "37 Earth force Projects Saved Settings GS [PERSON_NAME] All Graveyard 37 [DATE]…" at bounding box center [666, 507] width 1333 height 1013
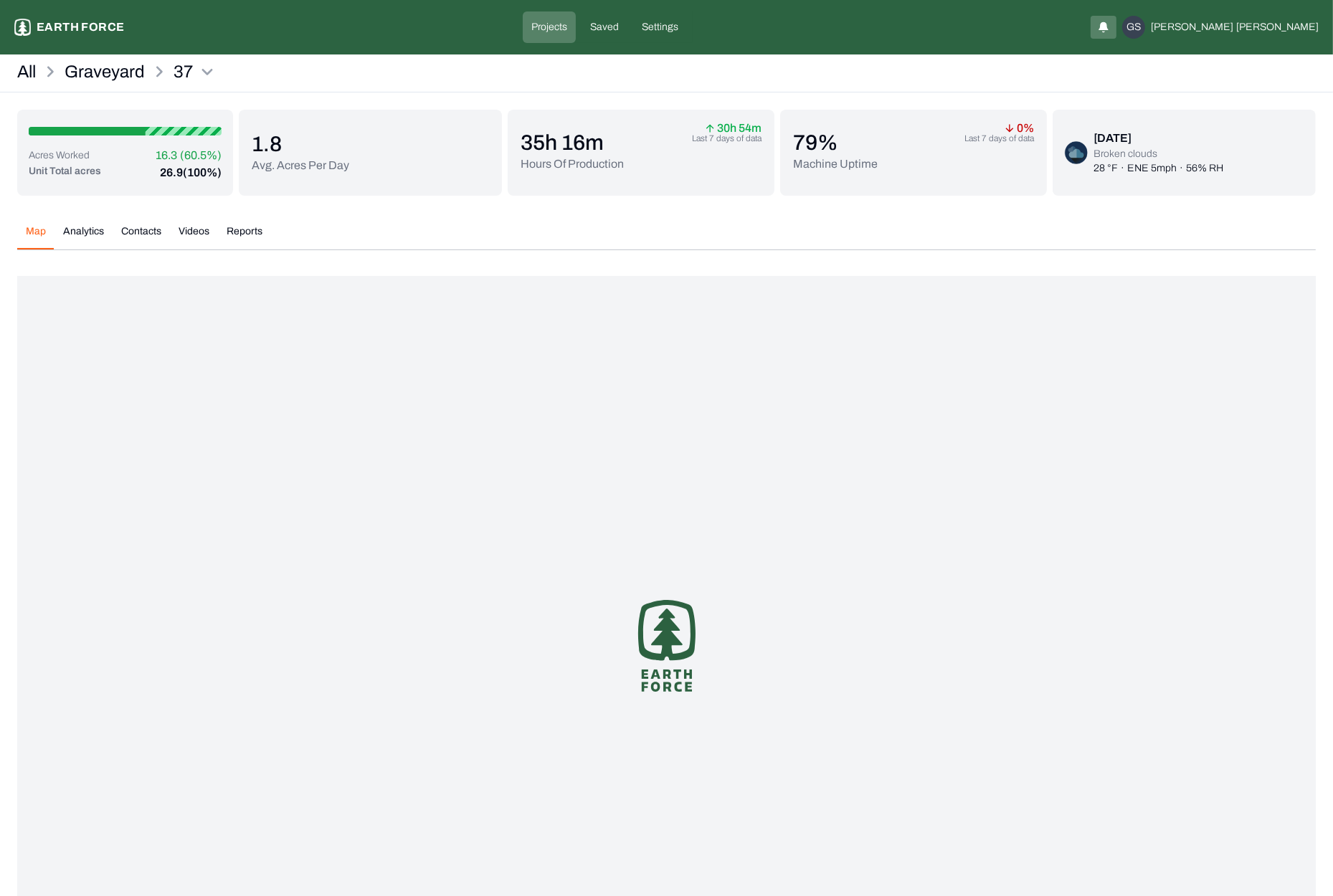
click at [1101, 169] on p "28 °F" at bounding box center [1106, 169] width 25 height 15
click at [1097, 167] on p "28 °F" at bounding box center [1106, 169] width 25 height 15
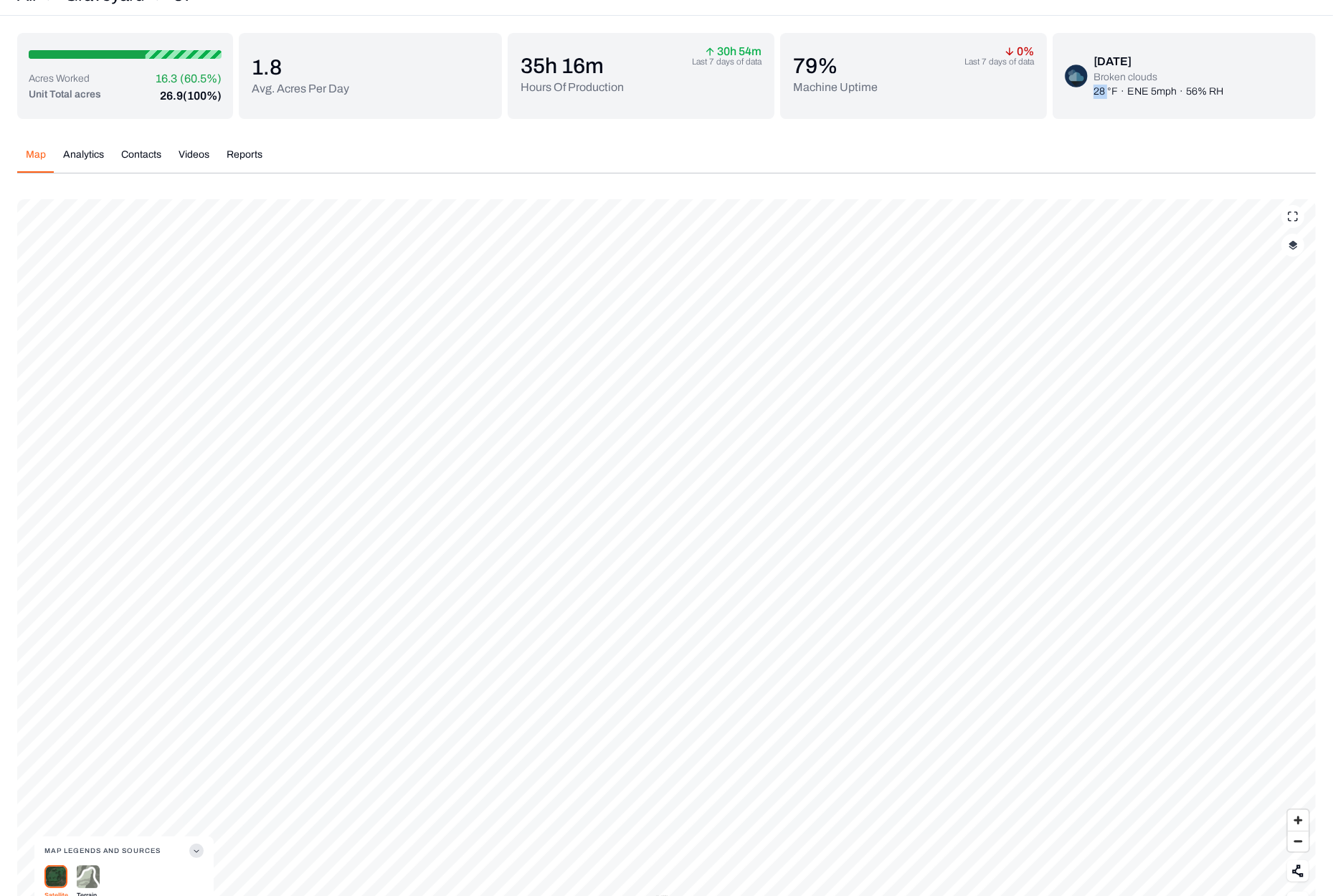
scroll to position [72, 0]
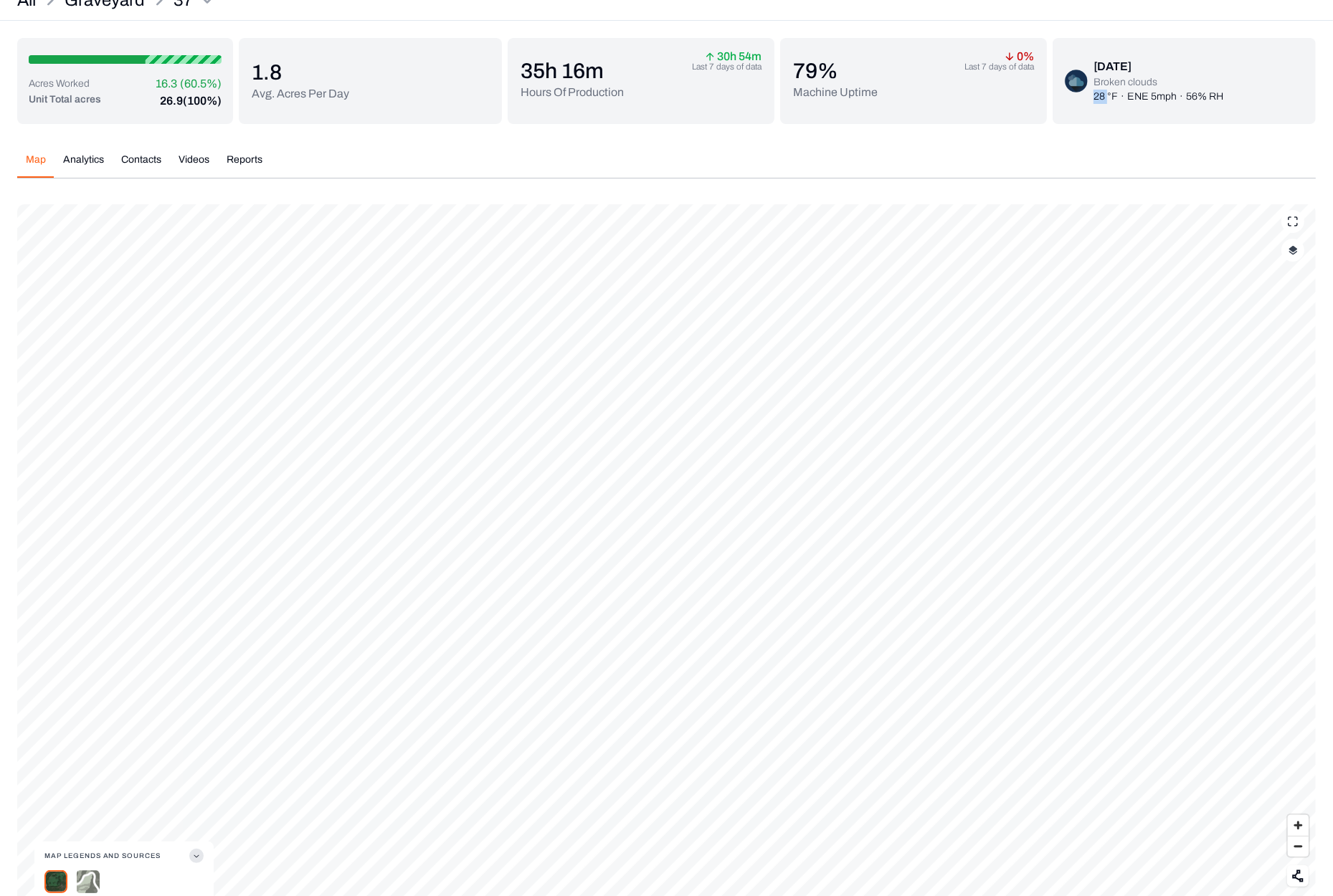
click at [1124, 142] on div "Map Analytics Contacts Videos Reports Map Legends And Sources Satellite Terrain…" at bounding box center [666, 539] width 1298 height 794
click at [1113, 111] on div "Tue, Nov 19, 2024 Broken clouds 28 °F · ENE 5mph · 56% RH" at bounding box center [1184, 81] width 263 height 86
click at [1295, 252] on img "button" at bounding box center [1293, 250] width 9 height 10
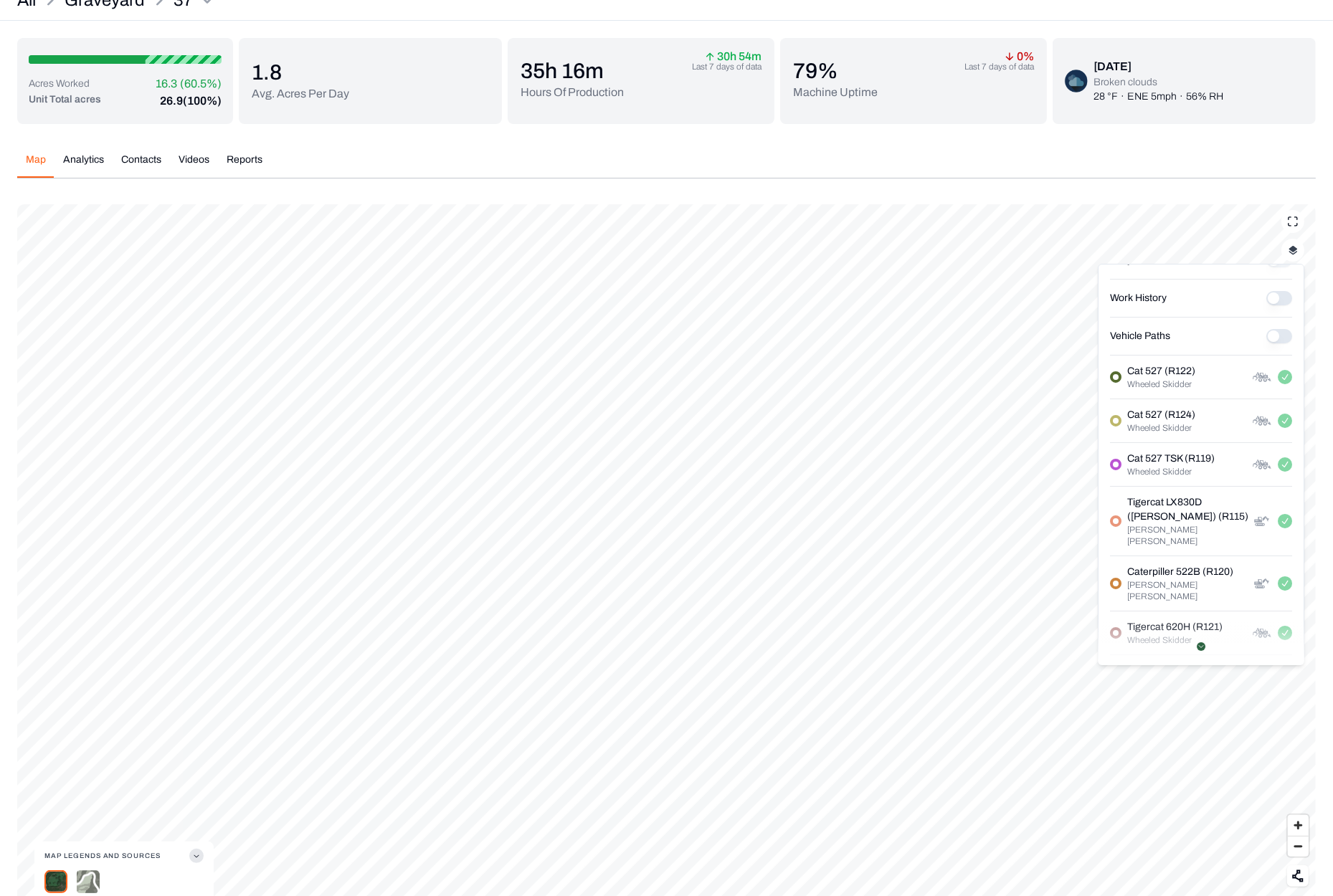
scroll to position [136, 0]
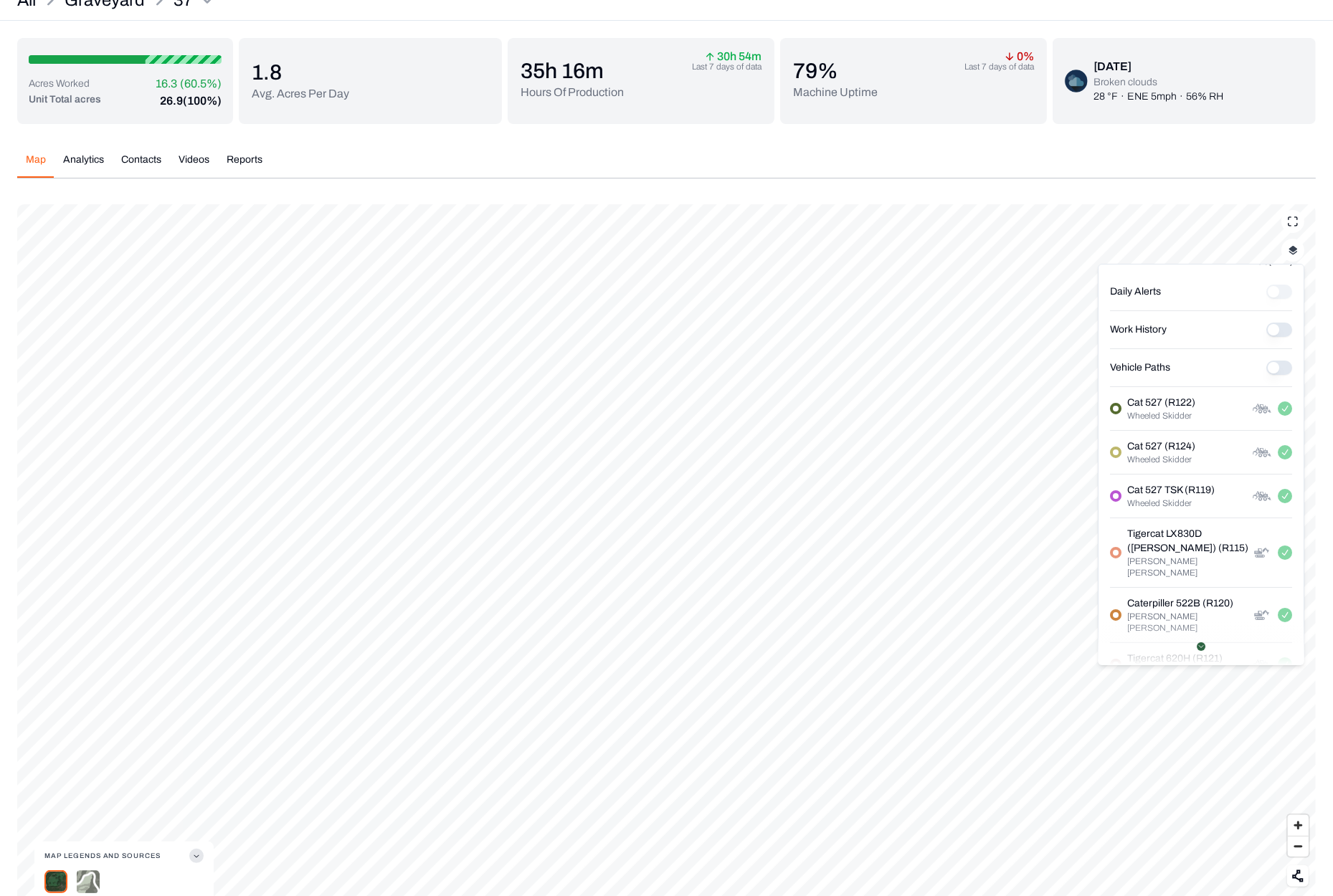
click at [1266, 368] on Paths "Vehicle Paths" at bounding box center [1279, 368] width 26 height 15
click at [1204, 129] on div "Acres Worked 16.3 (60.5%) Unit Total acres 26.9 (100%) 1.8 Avg. Acres Per Day 3…" at bounding box center [666, 486] width 1298 height 898
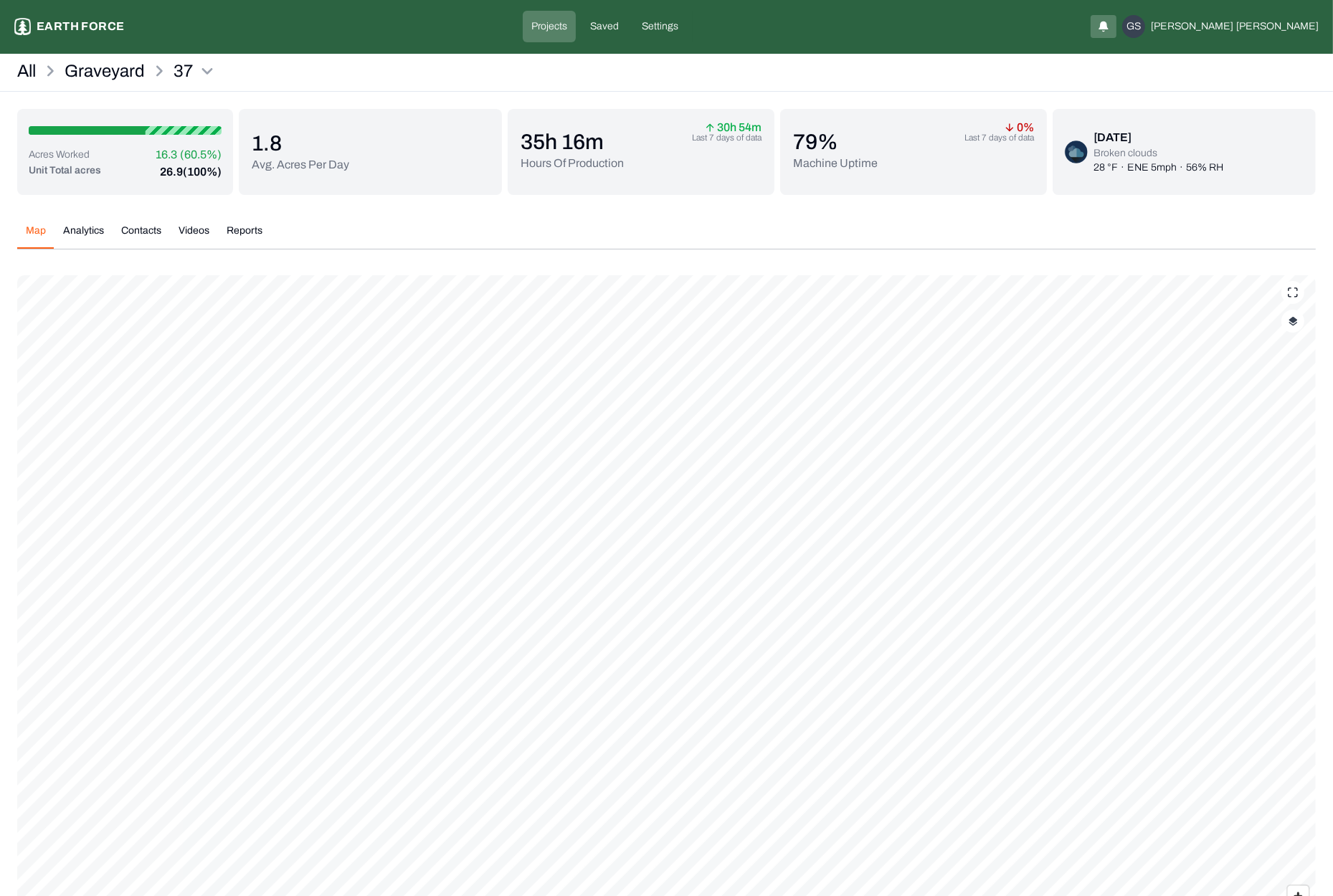
scroll to position [0, 0]
click at [67, 236] on button "Analytics" at bounding box center [83, 237] width 58 height 25
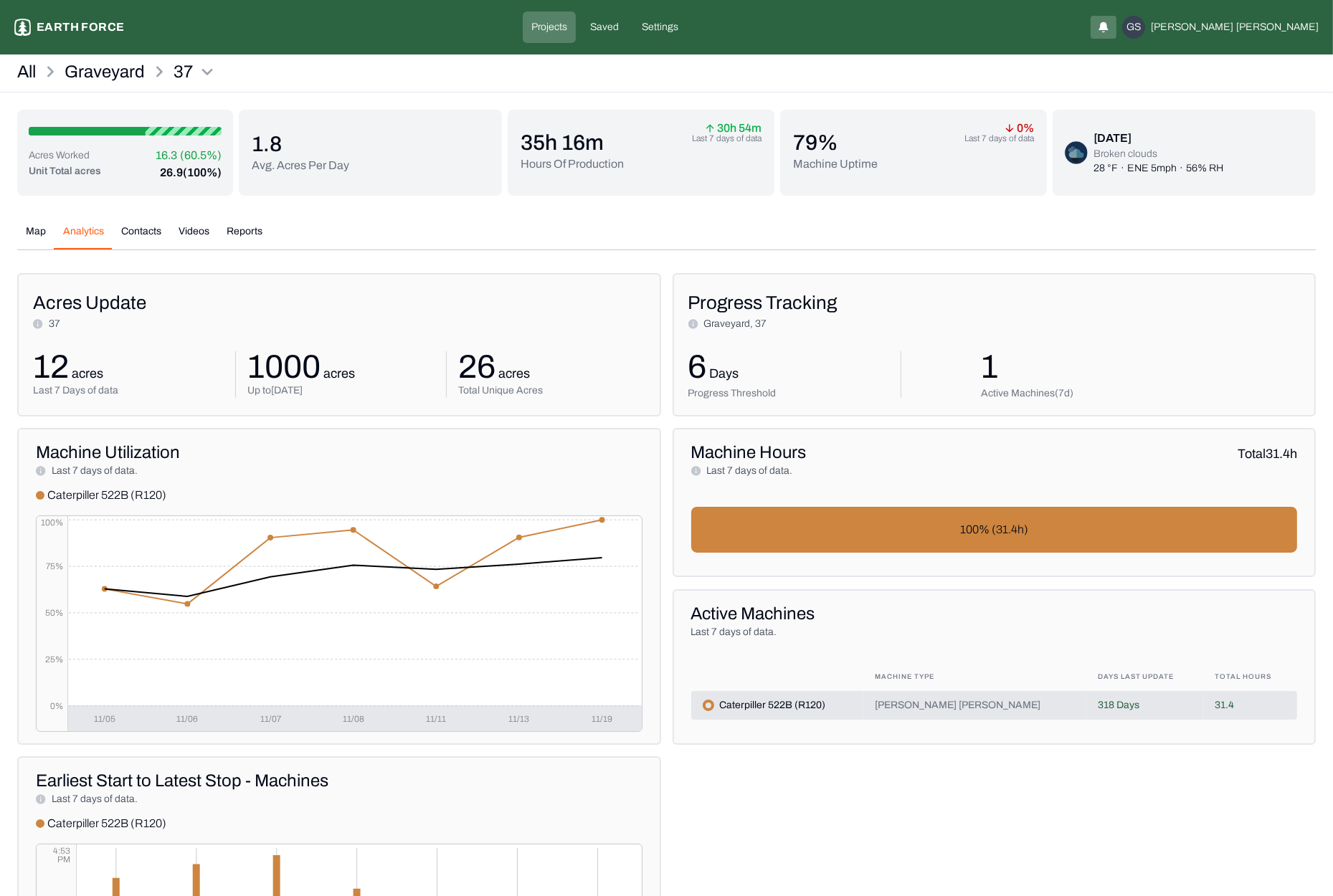
click at [189, 230] on button "Videos" at bounding box center [194, 237] width 48 height 25
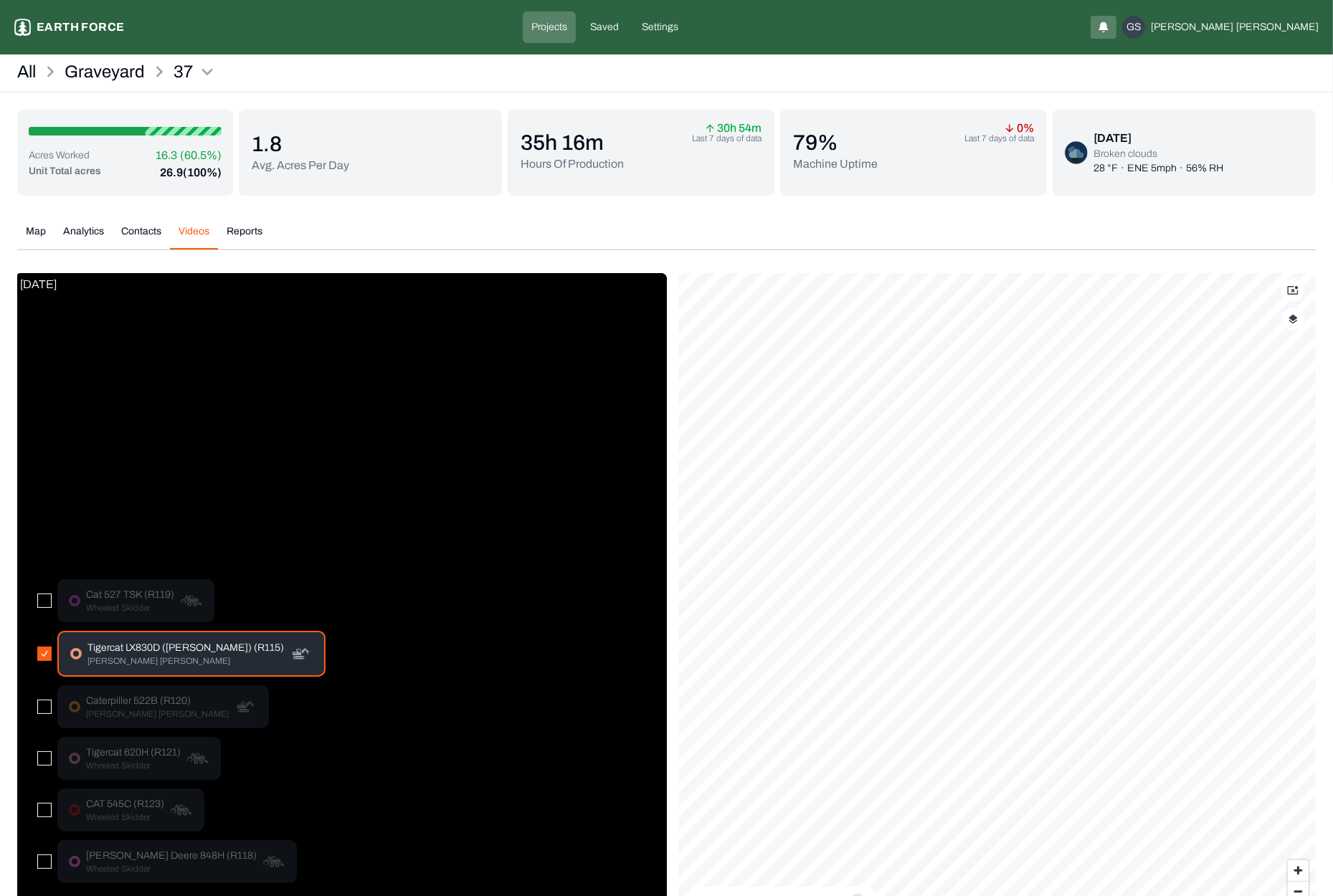
scroll to position [101, 0]
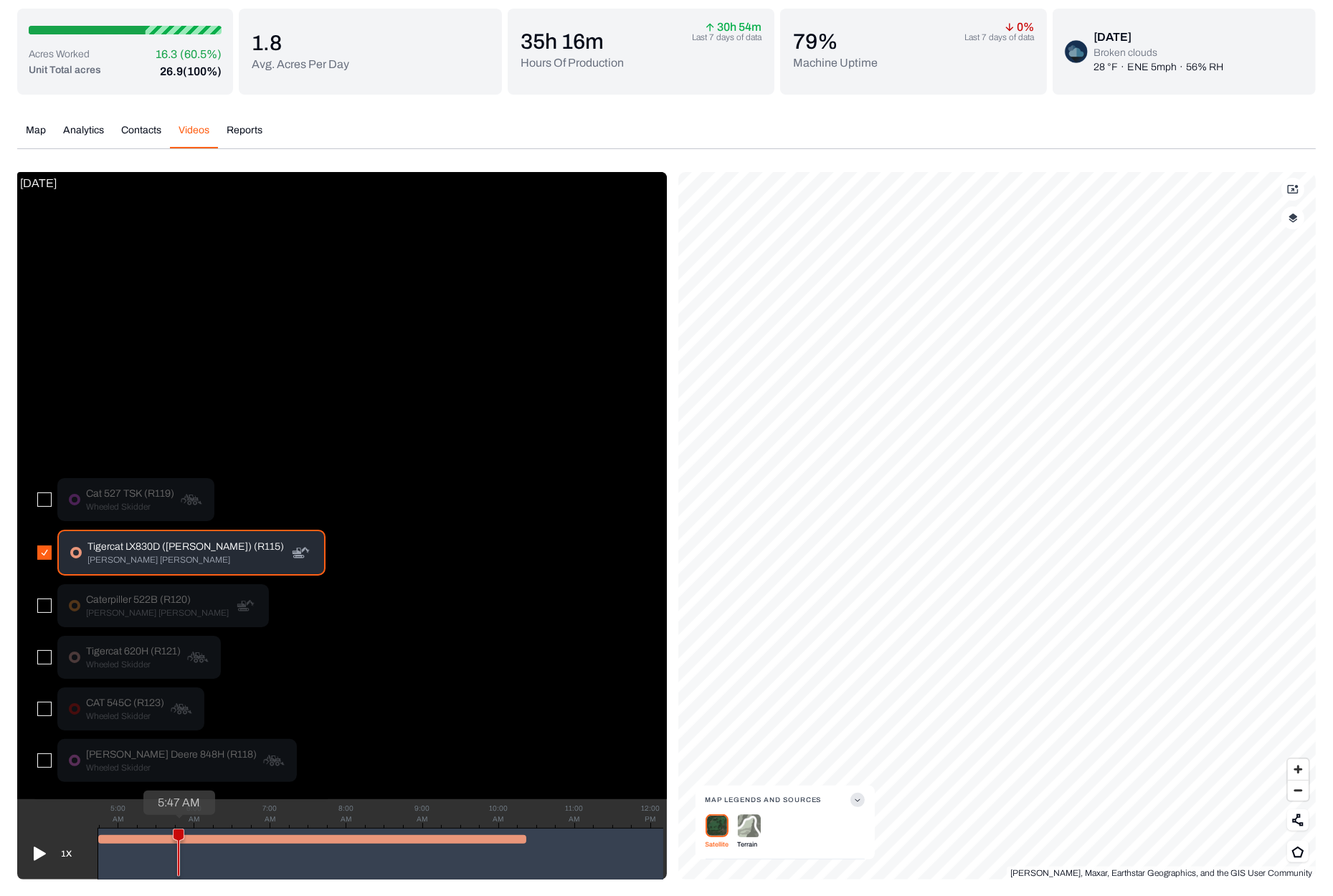
drag, startPoint x: 102, startPoint y: 833, endPoint x: 178, endPoint y: 835, distance: 76.0
click at [178, 835] on icon at bounding box center [178, 853] width 10 height 47
click at [35, 851] on icon at bounding box center [40, 854] width 12 height 14
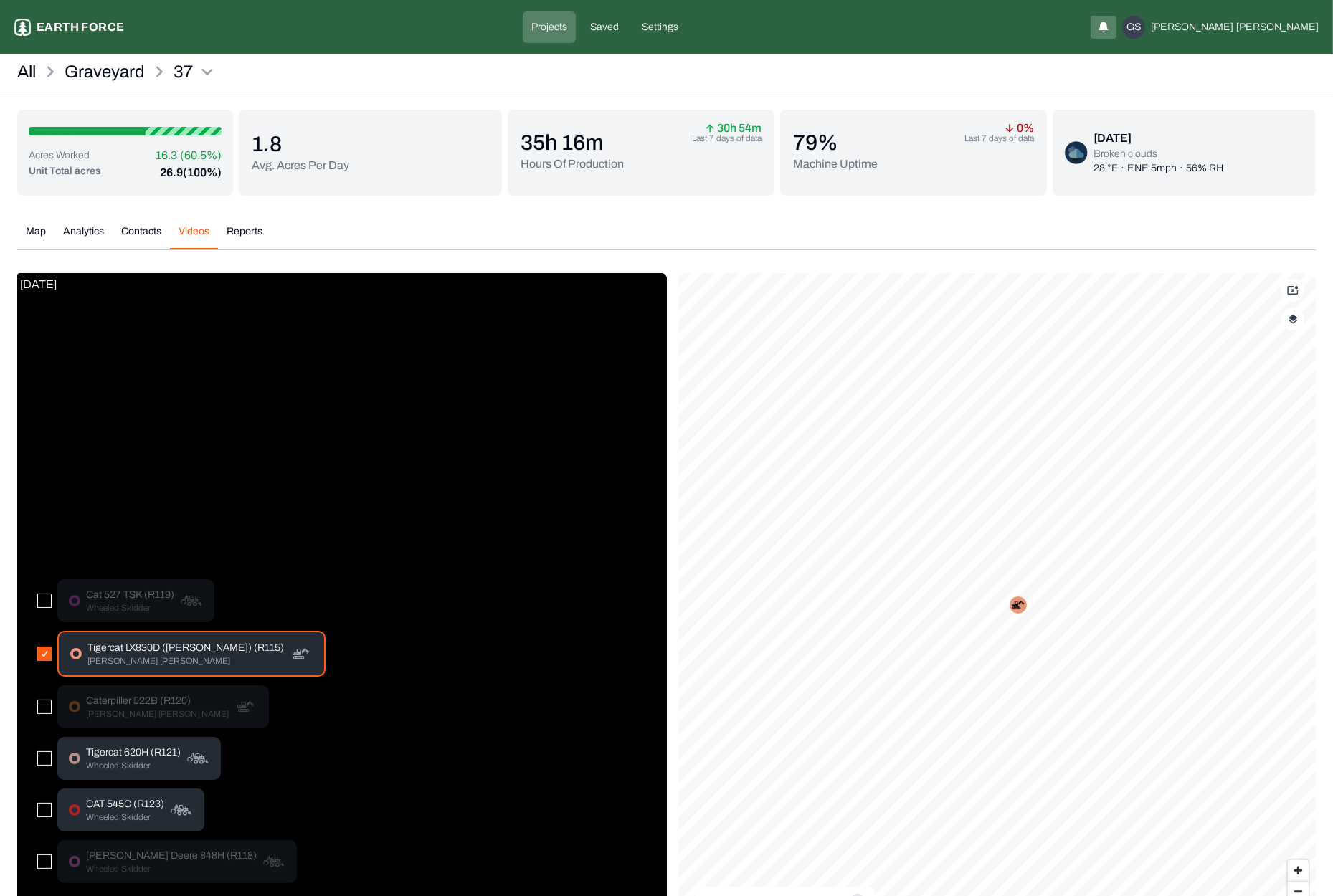
click at [252, 131] on div "Acres Worked 16.3 (60.5%) Unit Total acres 26.9 (100%) 1.8 Avg. Acres Per Day 3…" at bounding box center [666, 546] width 1298 height 871
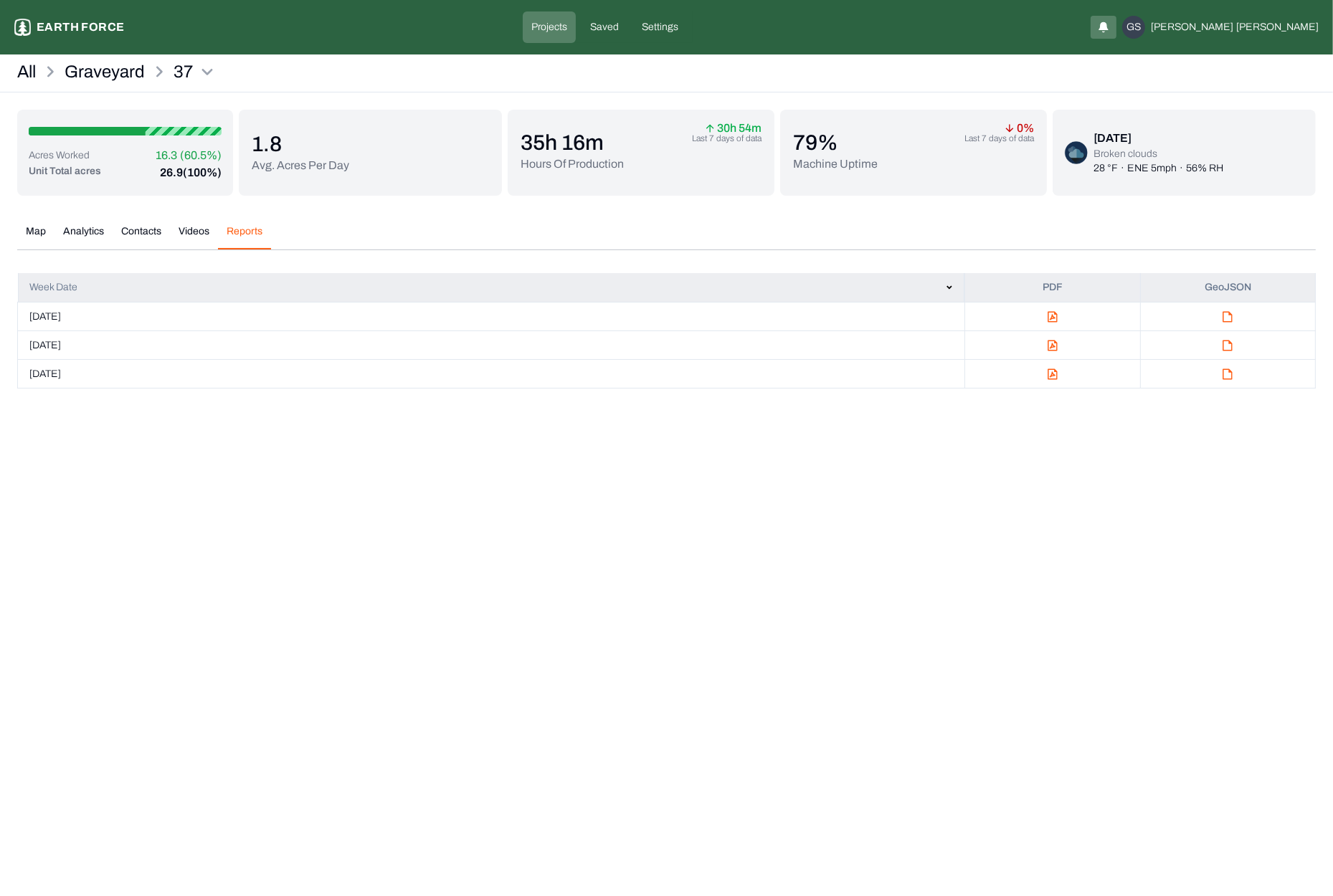
click at [1050, 315] on img "button" at bounding box center [1052, 316] width 10 height 12
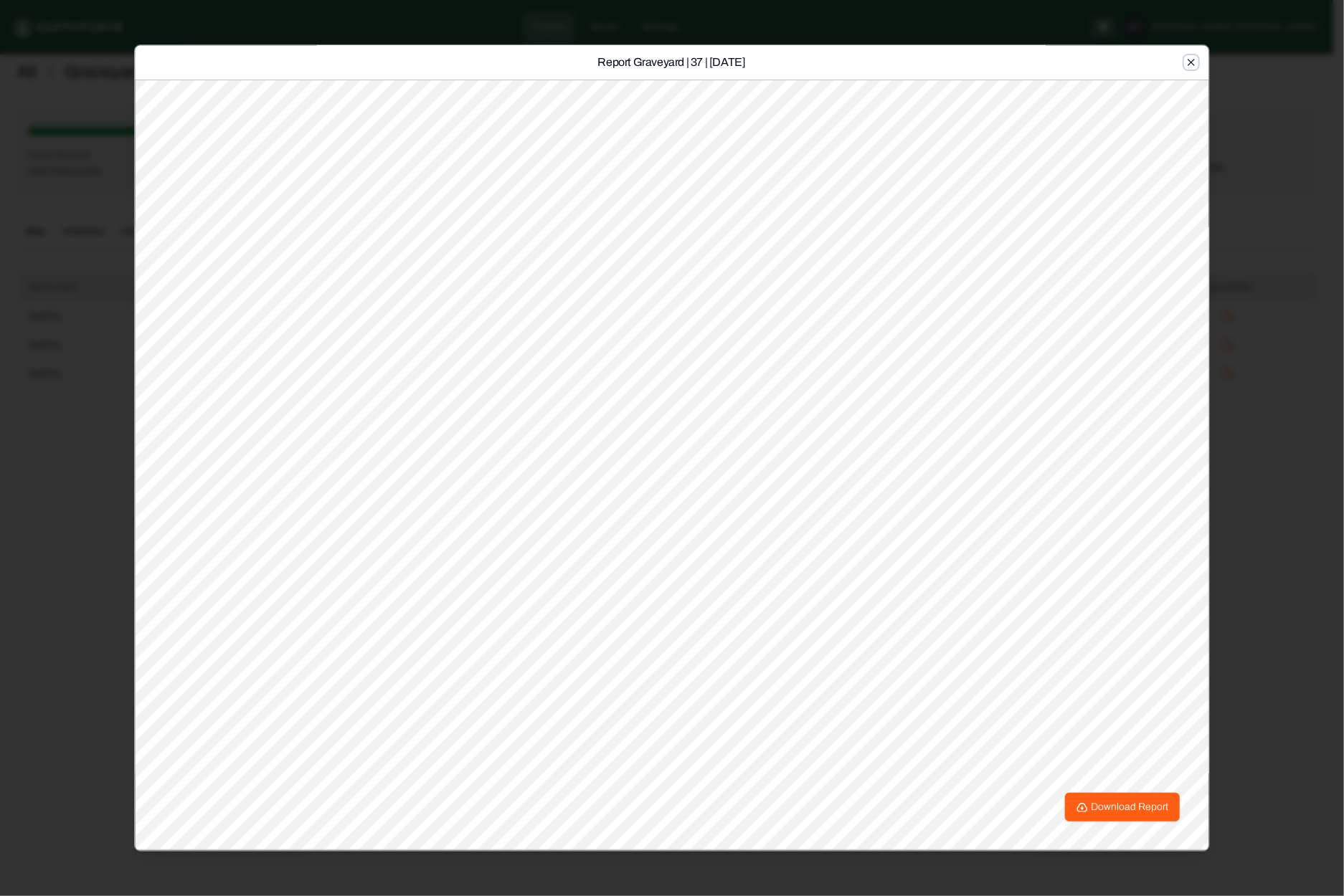
click at [1192, 64] on icon "button" at bounding box center [1192, 63] width 12 height 12
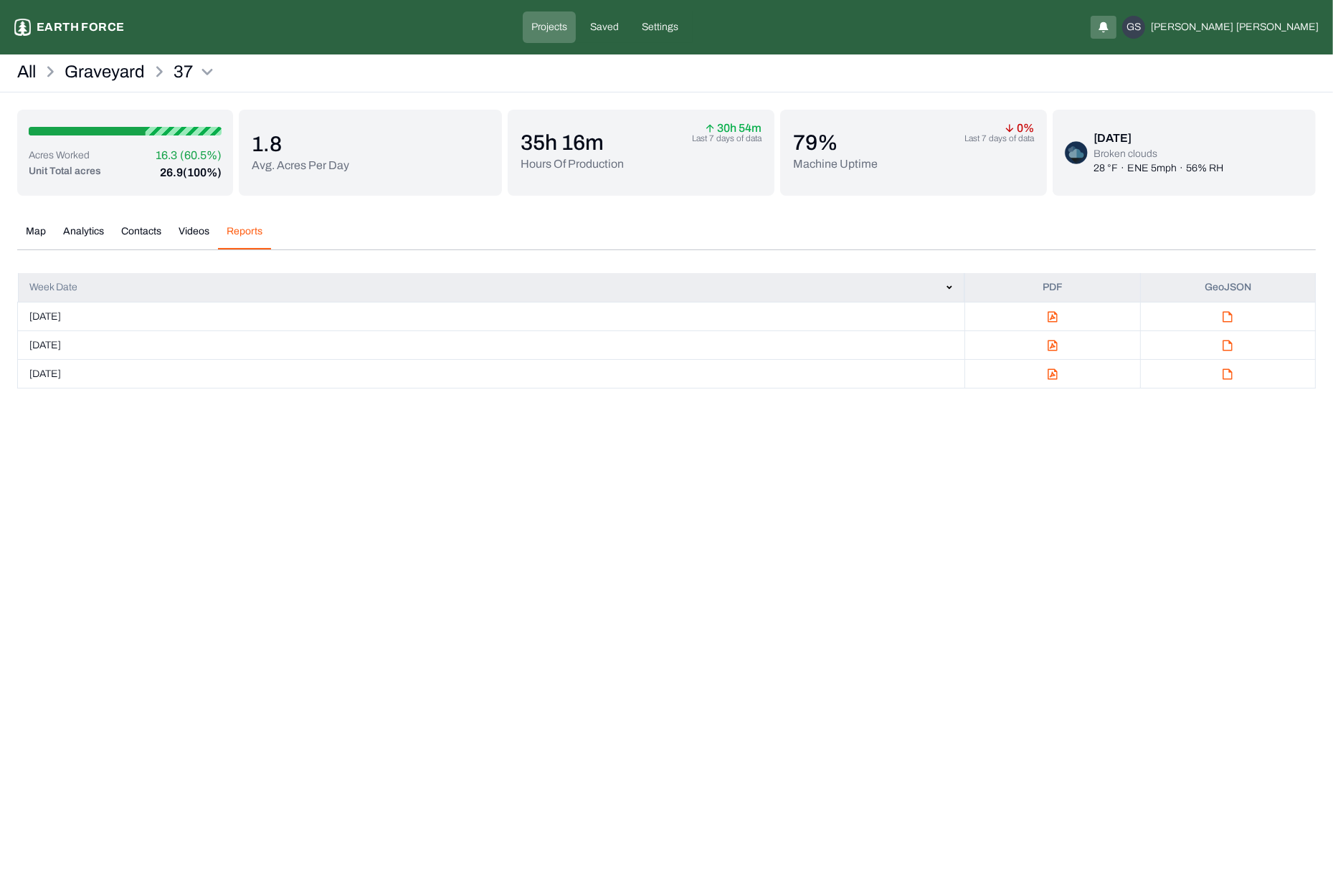
click at [327, 406] on html "37 Earth force Projects Saved Settings GS Geoff Staneff All Graveyard 37 Acres …" at bounding box center [666, 202] width 1333 height 406
click at [1121, 406] on html "37 Earth force Projects Saved Settings GS Geoff Staneff All Graveyard 37 Acres …" at bounding box center [666, 202] width 1333 height 406
click at [26, 69] on link "All" at bounding box center [26, 72] width 18 height 23
